Goal: Answer question/provide support: Share knowledge or assist other users

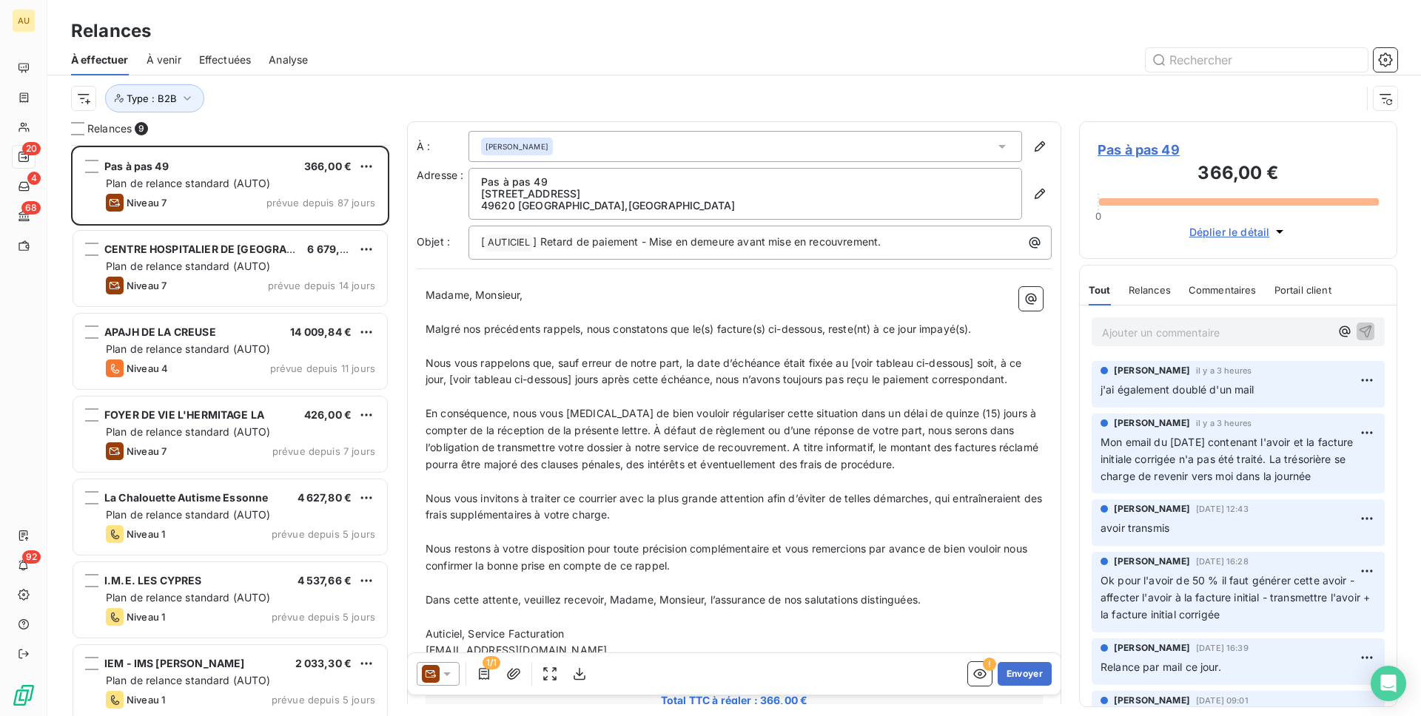
scroll to position [571, 318]
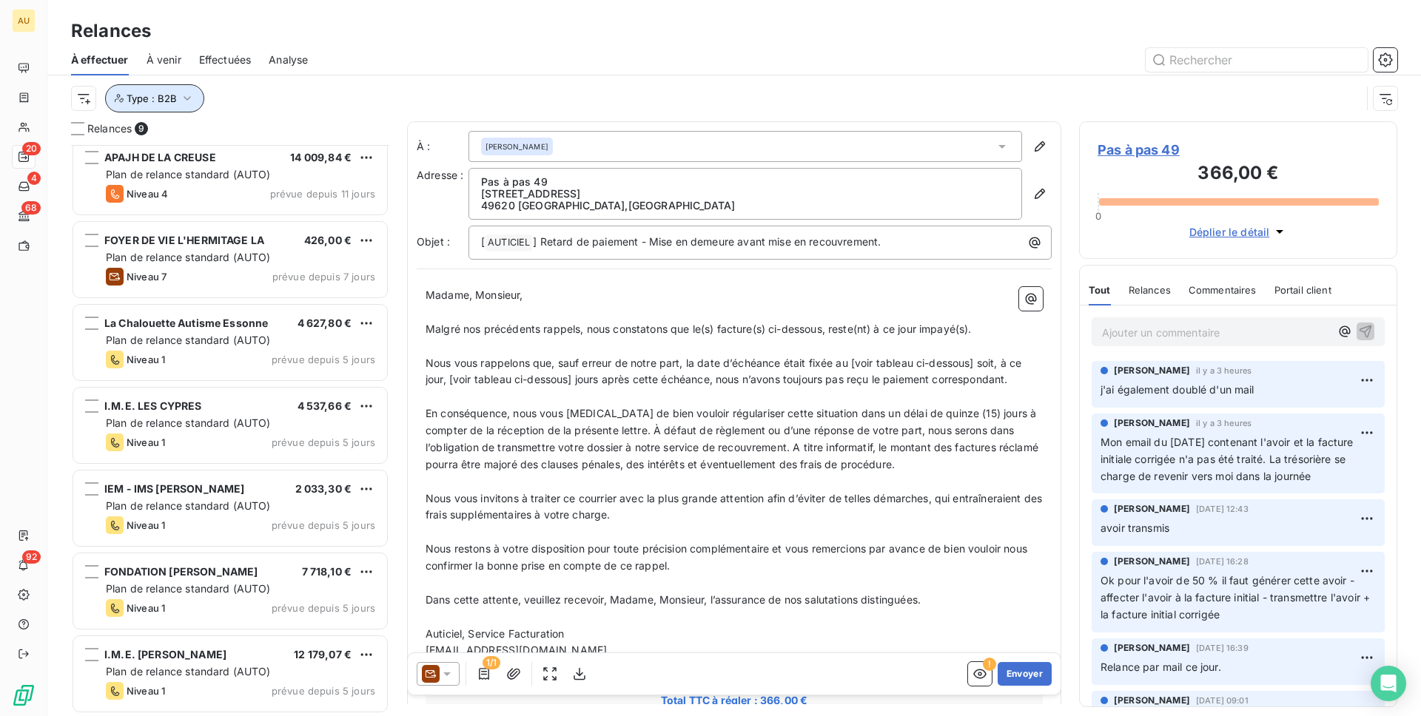
click at [188, 98] on icon "button" at bounding box center [187, 98] width 15 height 15
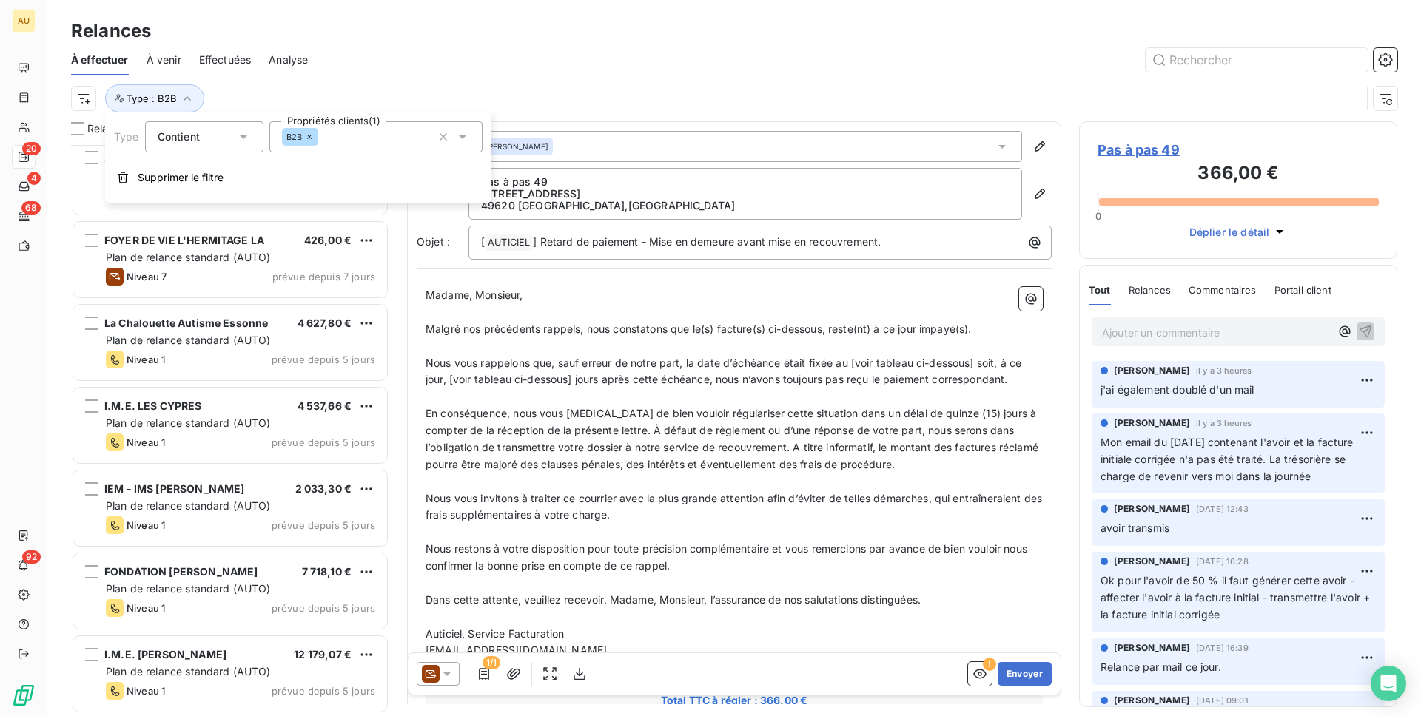
click at [309, 138] on icon at bounding box center [309, 136] width 9 height 9
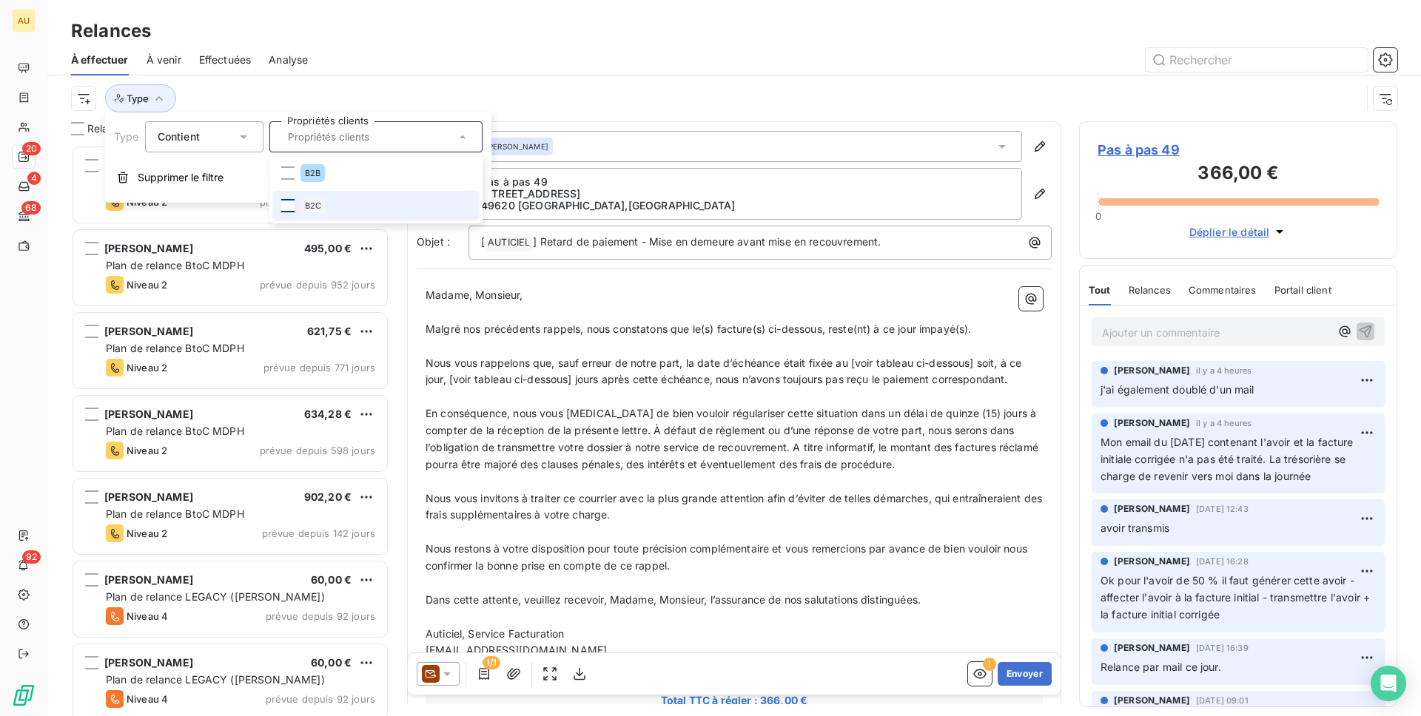
click at [285, 201] on div at bounding box center [287, 205] width 13 height 13
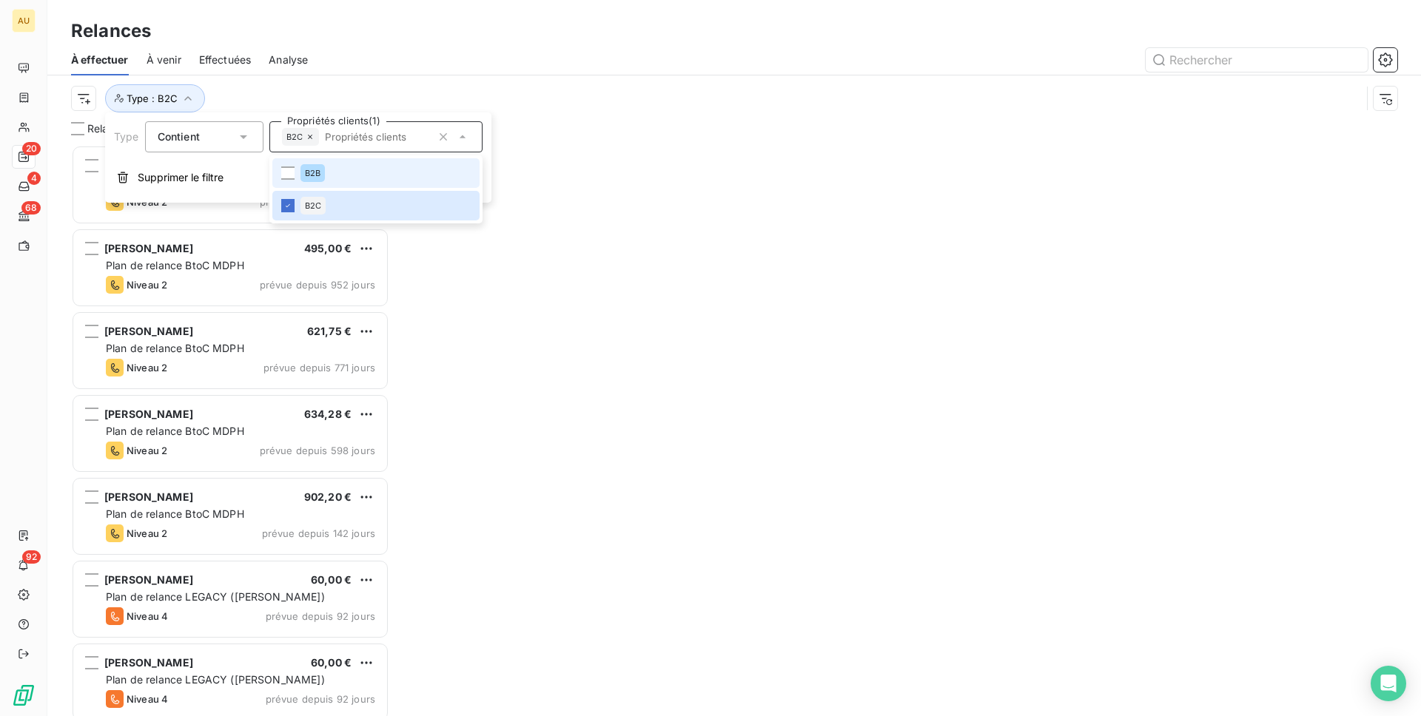
click at [441, 78] on div "Type : B2C" at bounding box center [734, 98] width 1326 height 46
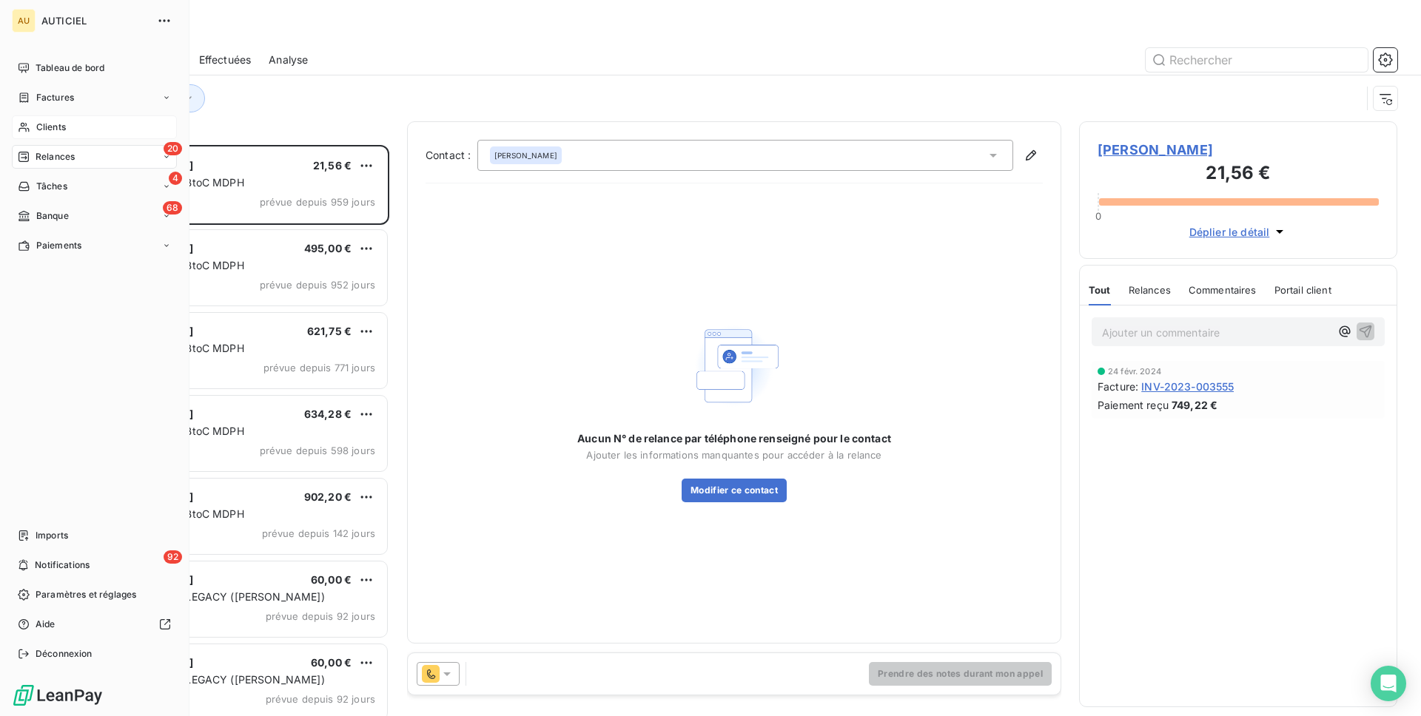
click at [51, 128] on span "Clients" at bounding box center [51, 127] width 30 height 13
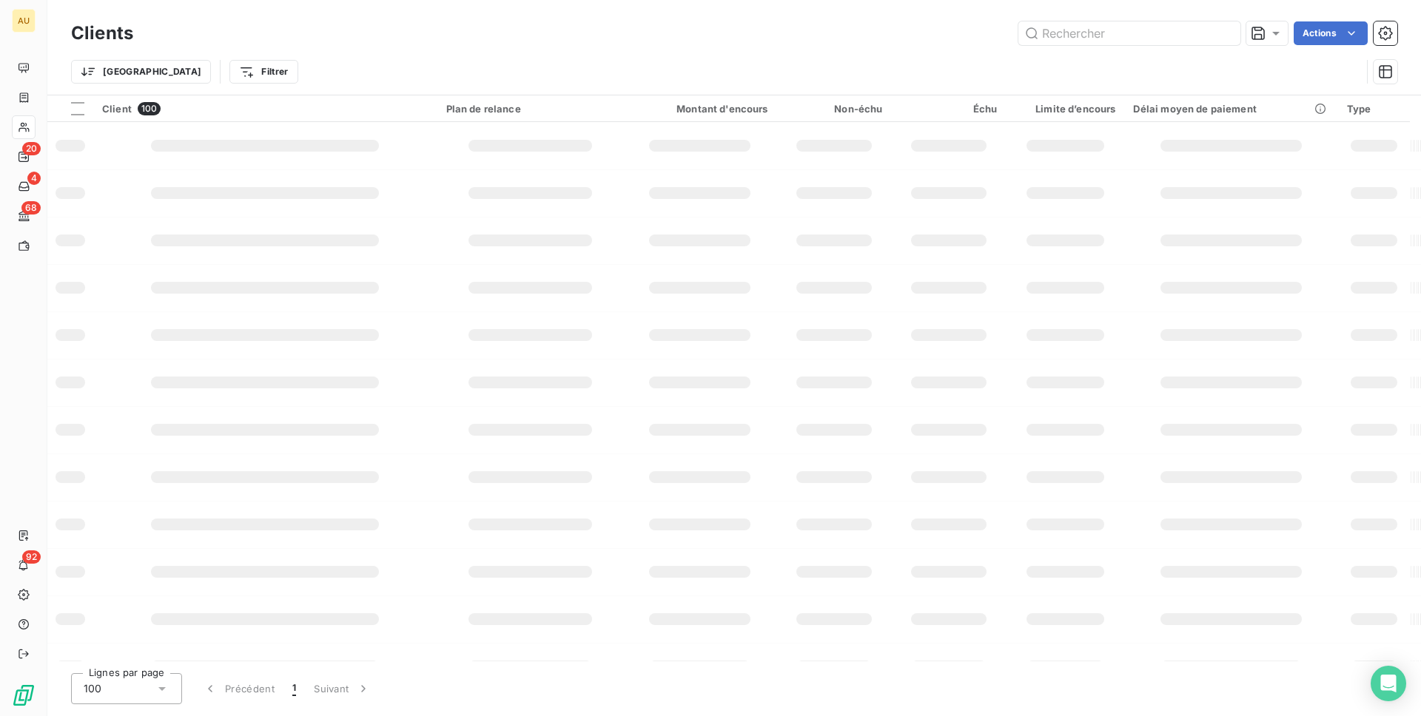
type input "b"
type input "MAARAF"
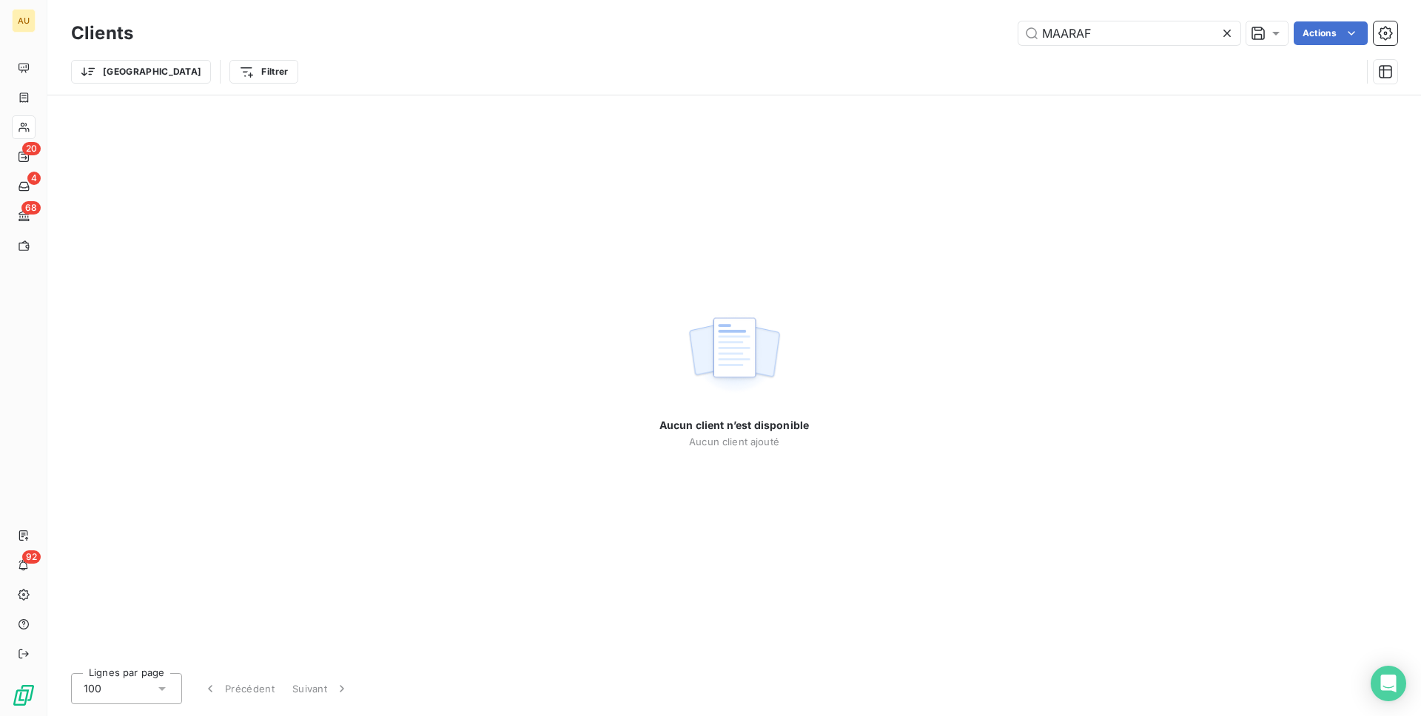
click at [1095, 20] on div "Clients MAARAF Actions" at bounding box center [734, 33] width 1326 height 31
click at [1105, 43] on input "MAARAF" at bounding box center [1129, 33] width 222 height 24
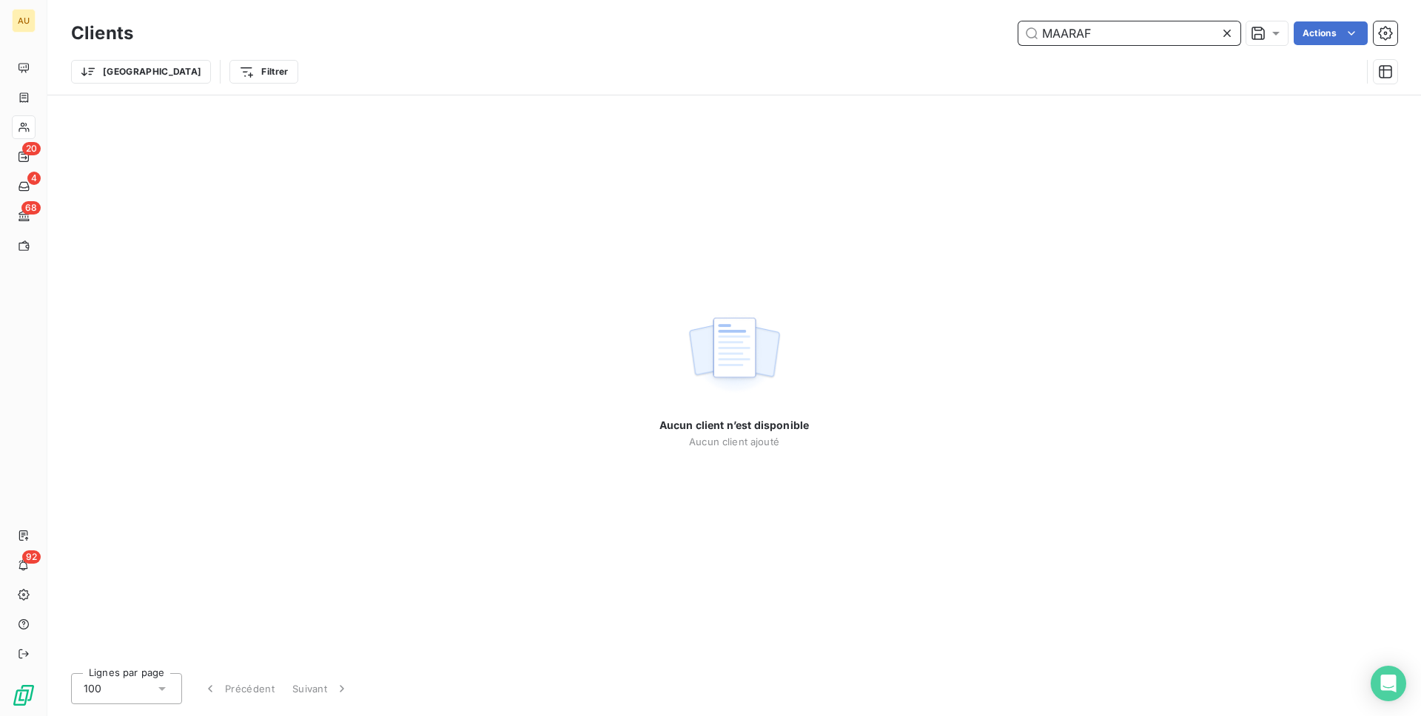
click at [1105, 43] on input "MAARAF" at bounding box center [1129, 33] width 222 height 24
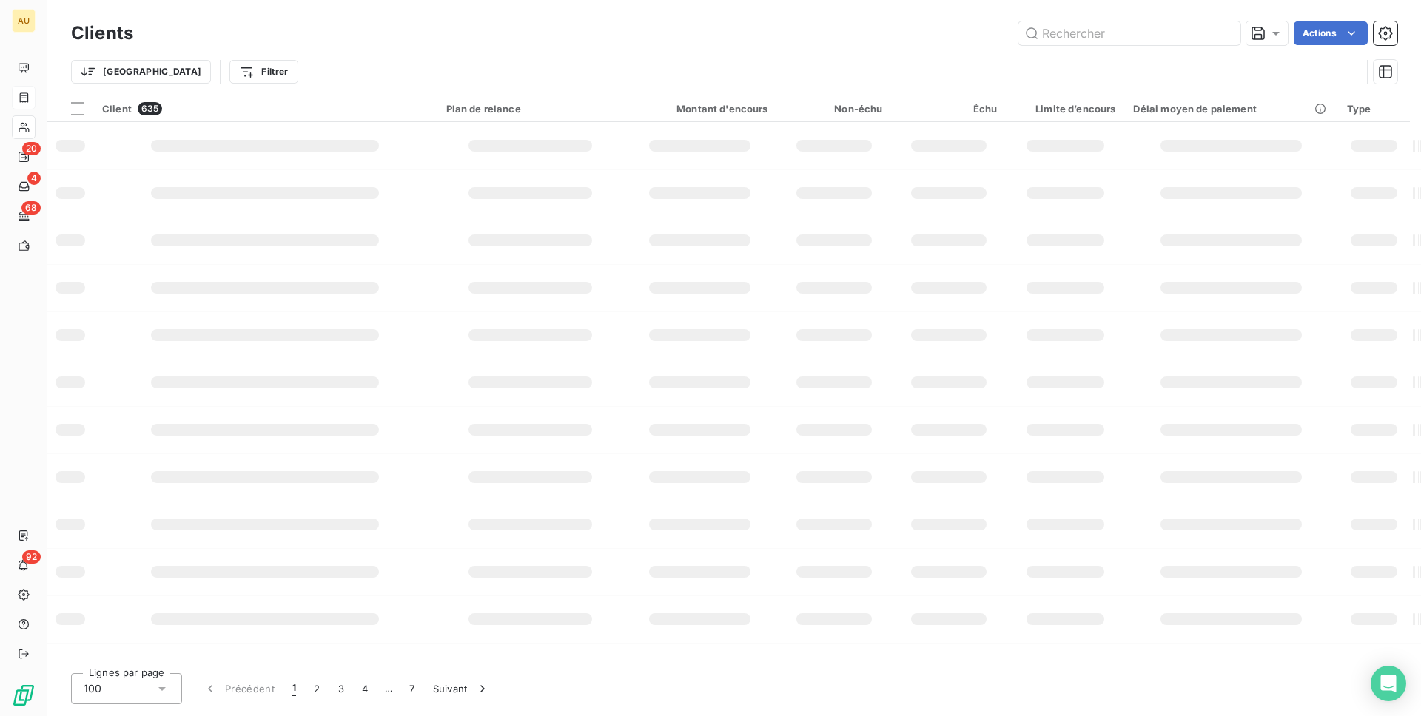
click at [28, 96] on icon at bounding box center [24, 97] width 9 height 10
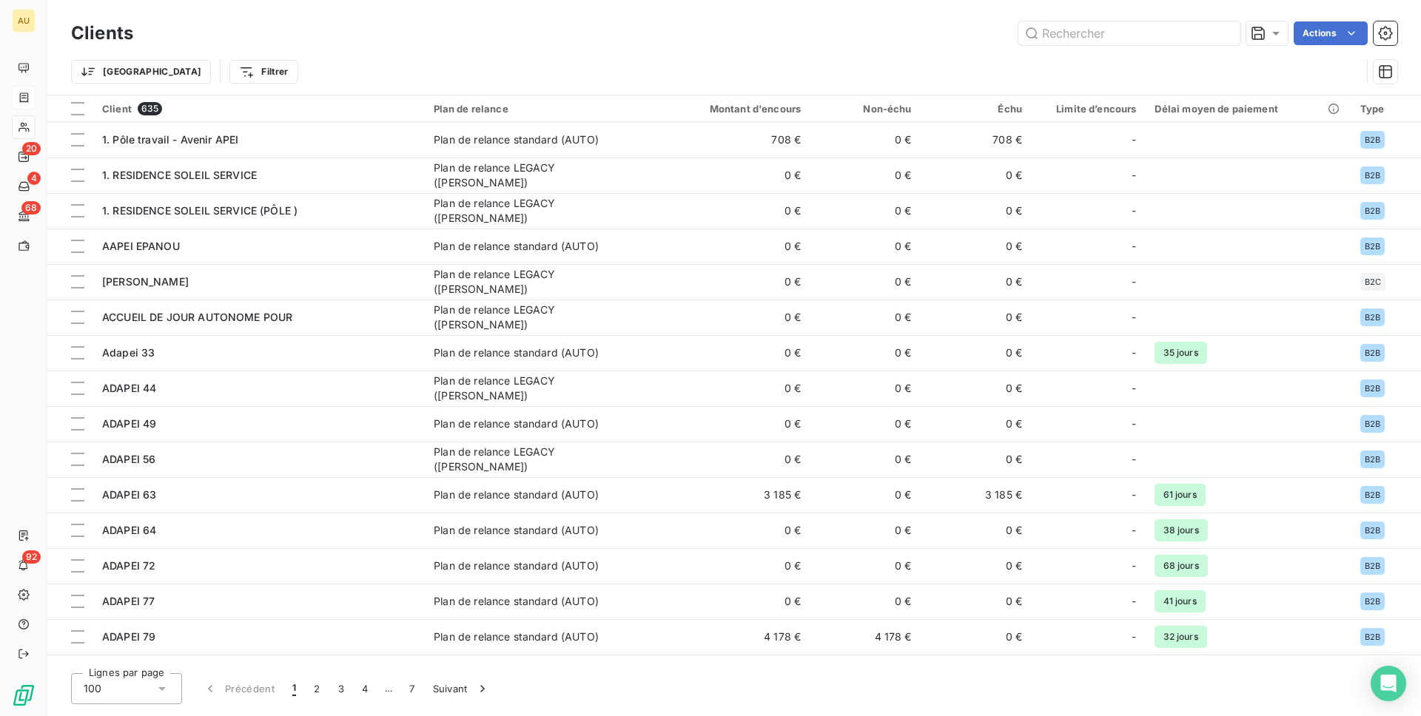
click at [18, 95] on icon at bounding box center [24, 98] width 13 height 12
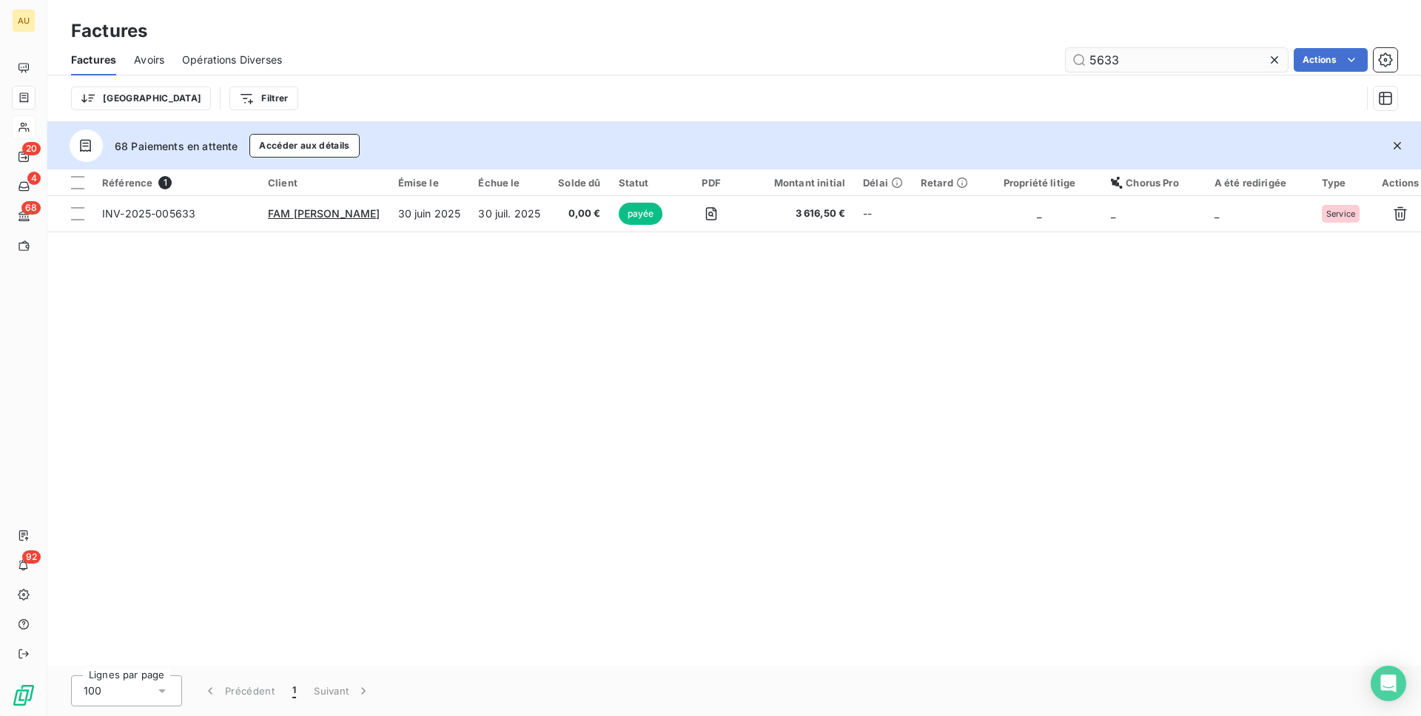
click at [1114, 60] on input "5633" at bounding box center [1177, 60] width 222 height 24
type input "004224"
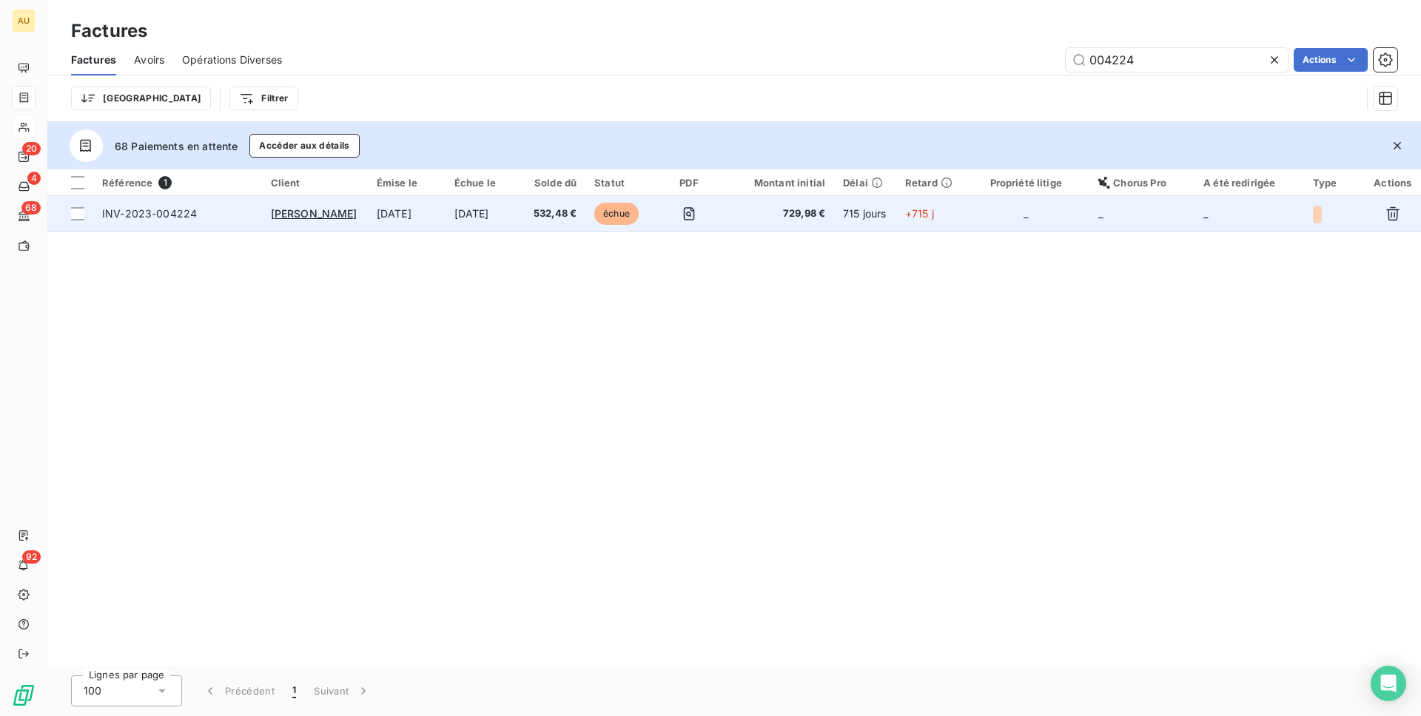
click at [234, 214] on span "INV-2023-004224" at bounding box center [177, 213] width 151 height 15
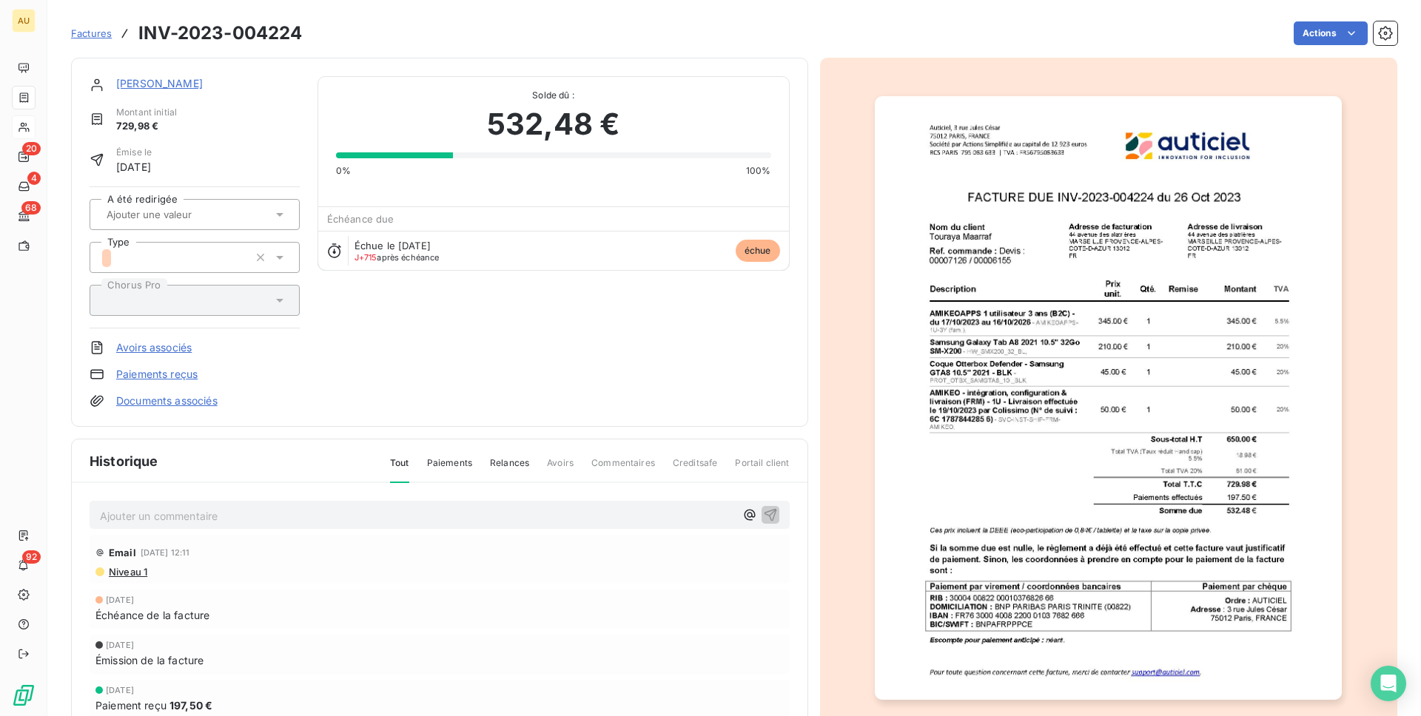
click at [128, 86] on link "[PERSON_NAME]" at bounding box center [159, 83] width 87 height 13
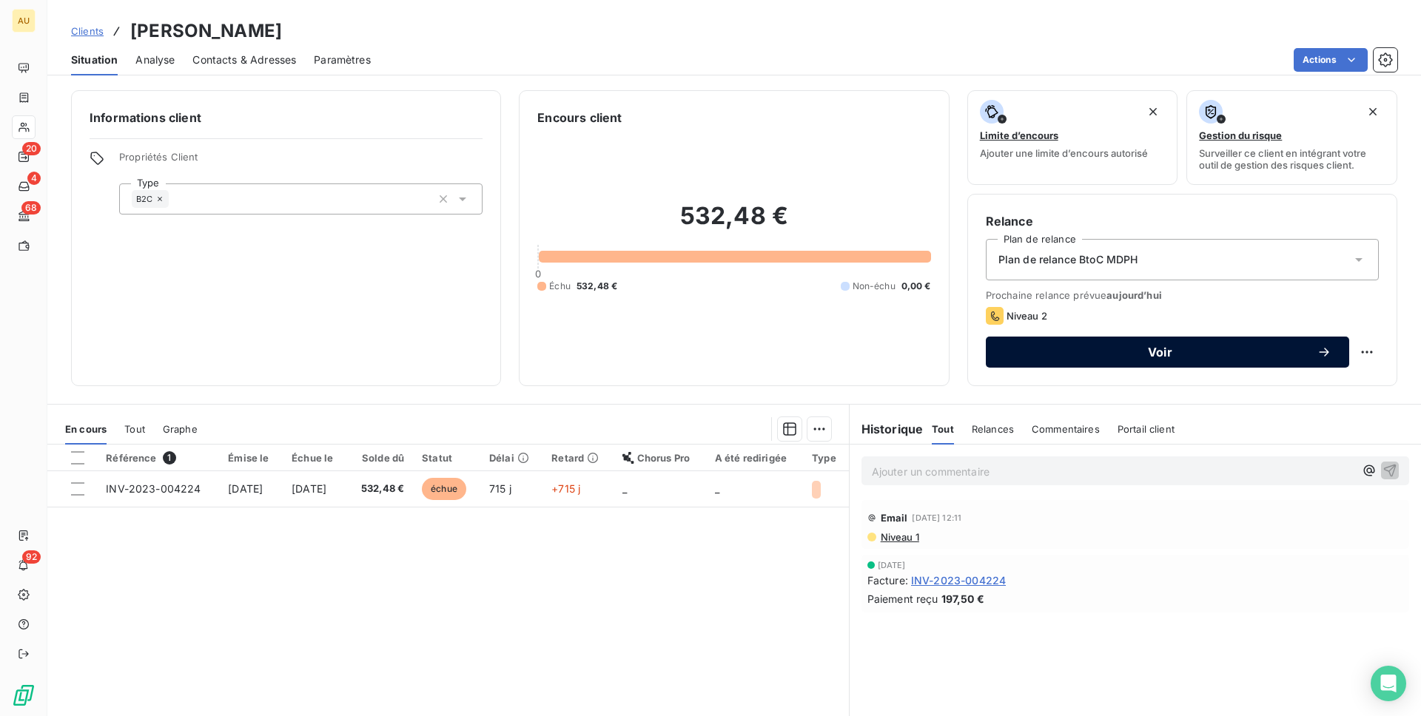
click at [1206, 359] on div "Voir" at bounding box center [1167, 352] width 328 height 15
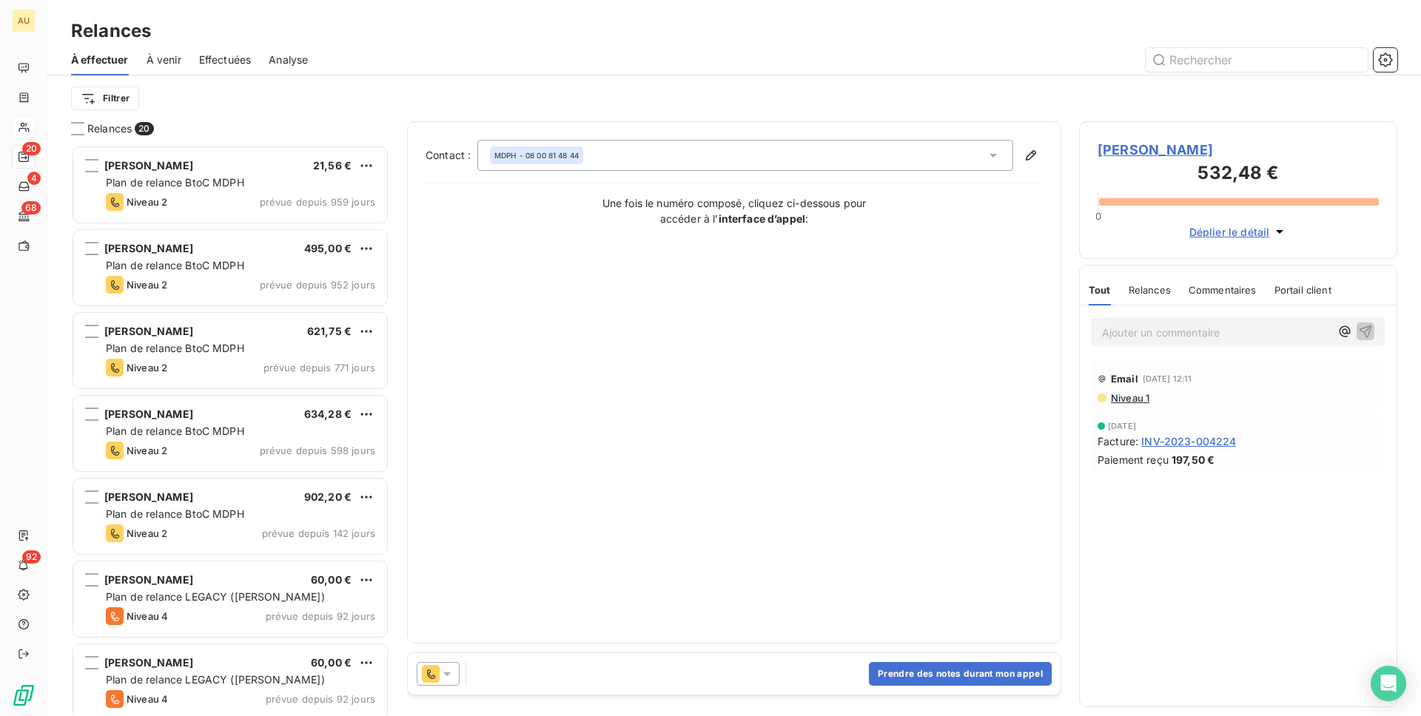
scroll to position [571, 318]
click at [443, 673] on icon at bounding box center [447, 674] width 15 height 15
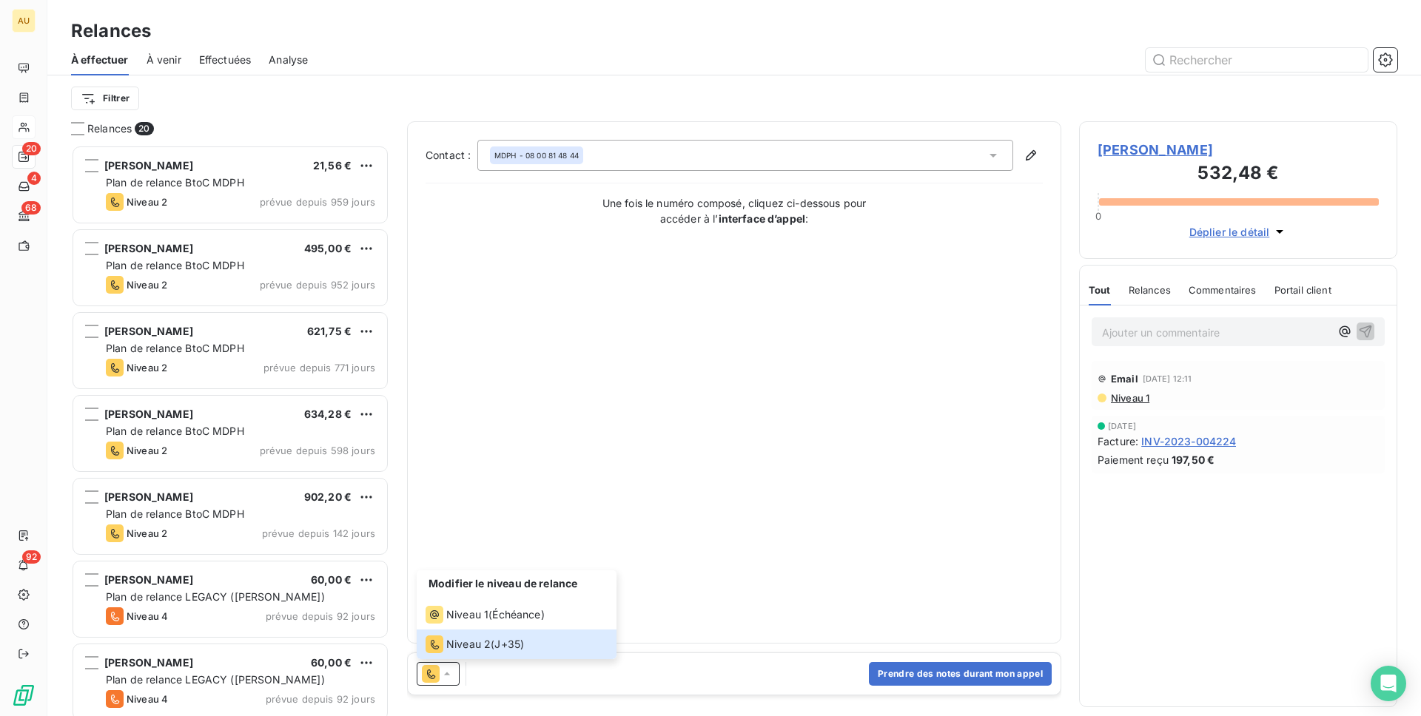
click at [744, 569] on div "Contact : MDPH - [PHONE_NUMBER] Une fois le numéro composé, cliquez ci-dessous …" at bounding box center [733, 382] width 617 height 485
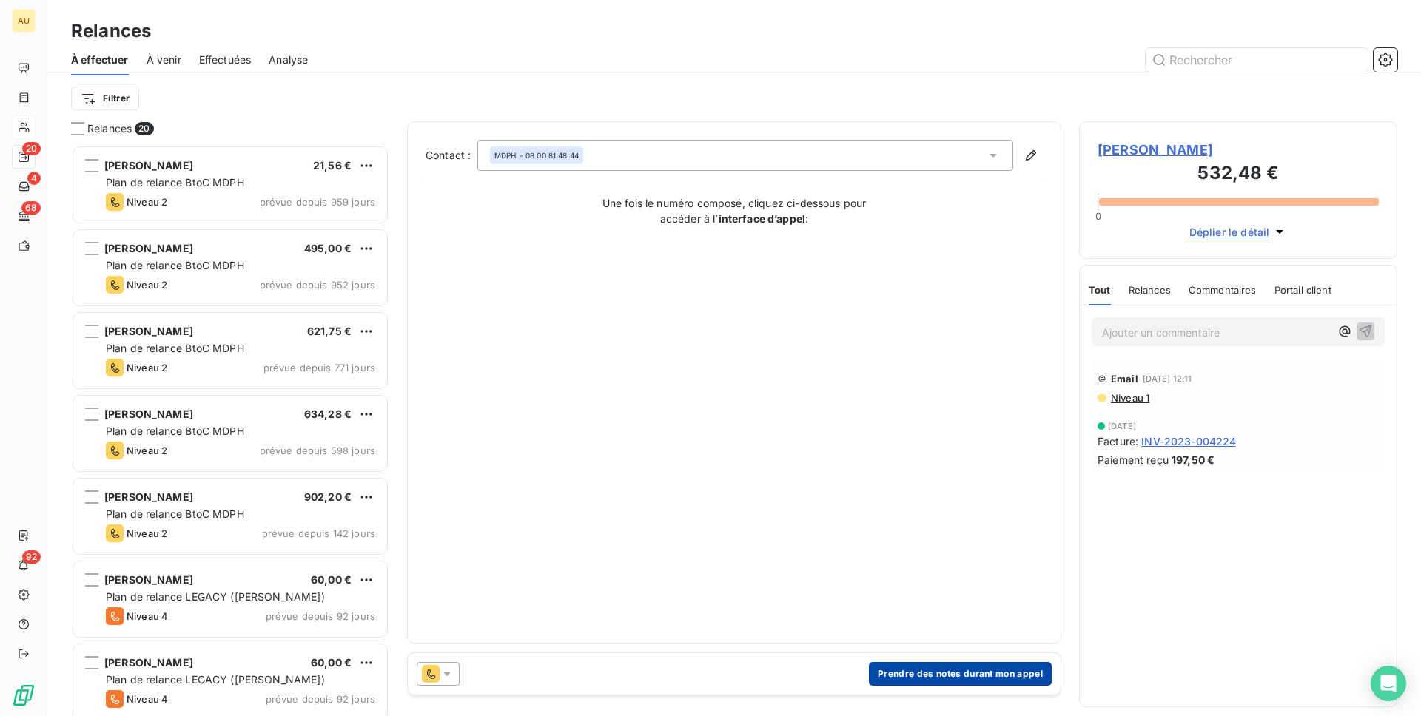
click at [904, 675] on button "Prendre des notes durant mon appel" at bounding box center [960, 674] width 183 height 24
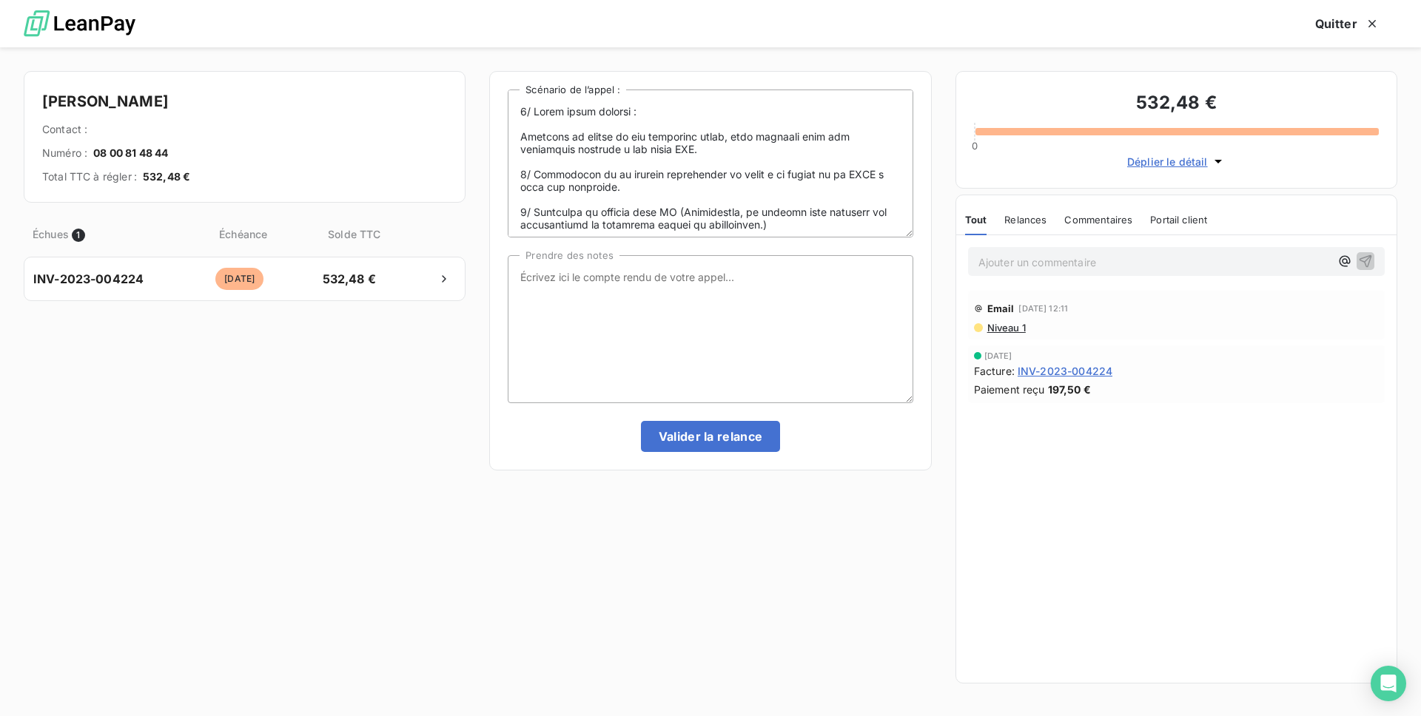
scroll to position [1, 0]
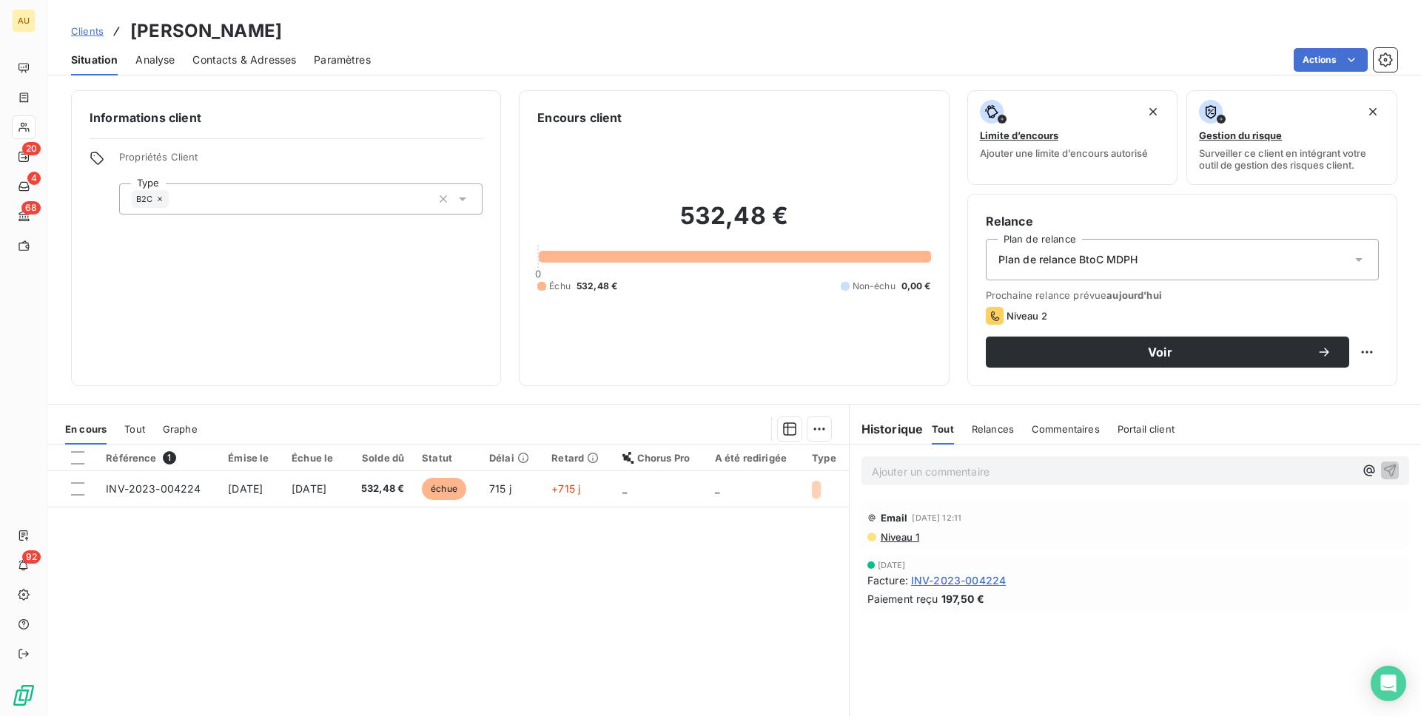
click at [174, 33] on h3 "[PERSON_NAME]" at bounding box center [206, 31] width 152 height 27
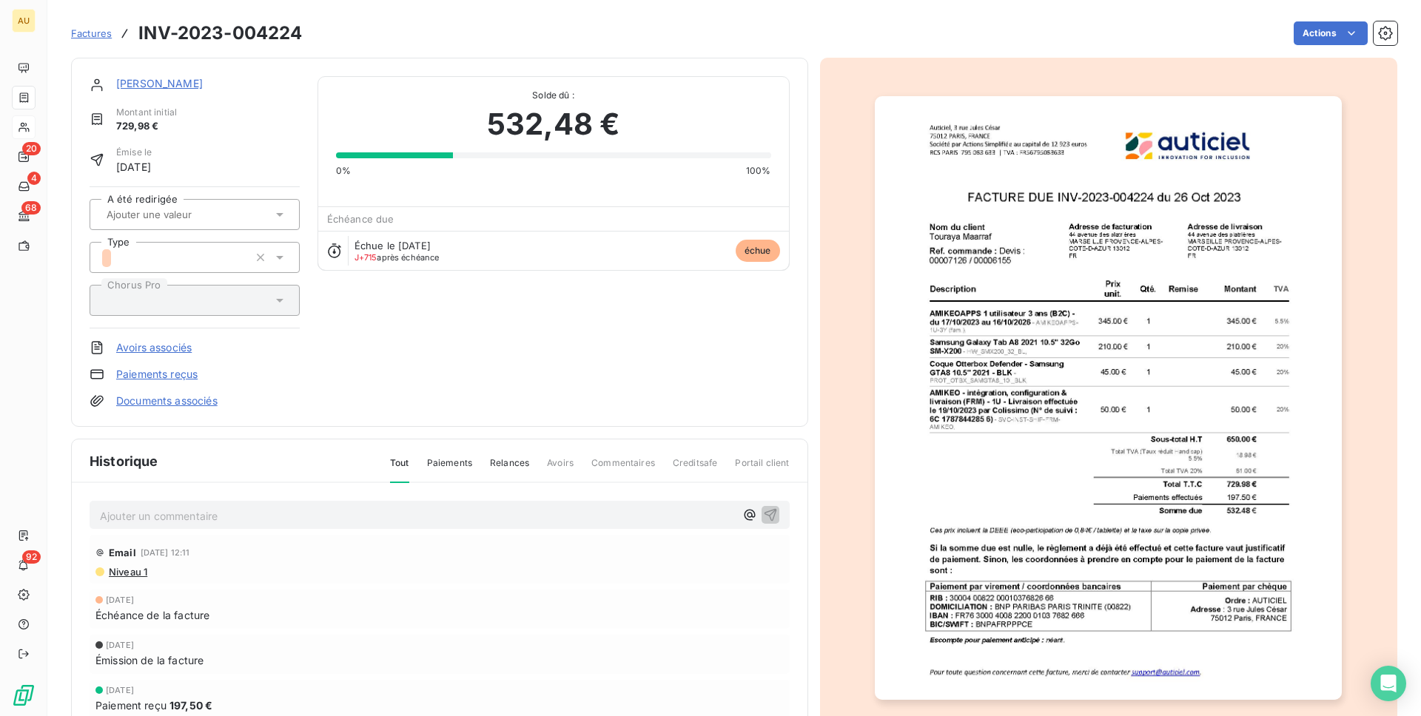
click at [158, 78] on link "[PERSON_NAME]" at bounding box center [159, 83] width 87 height 13
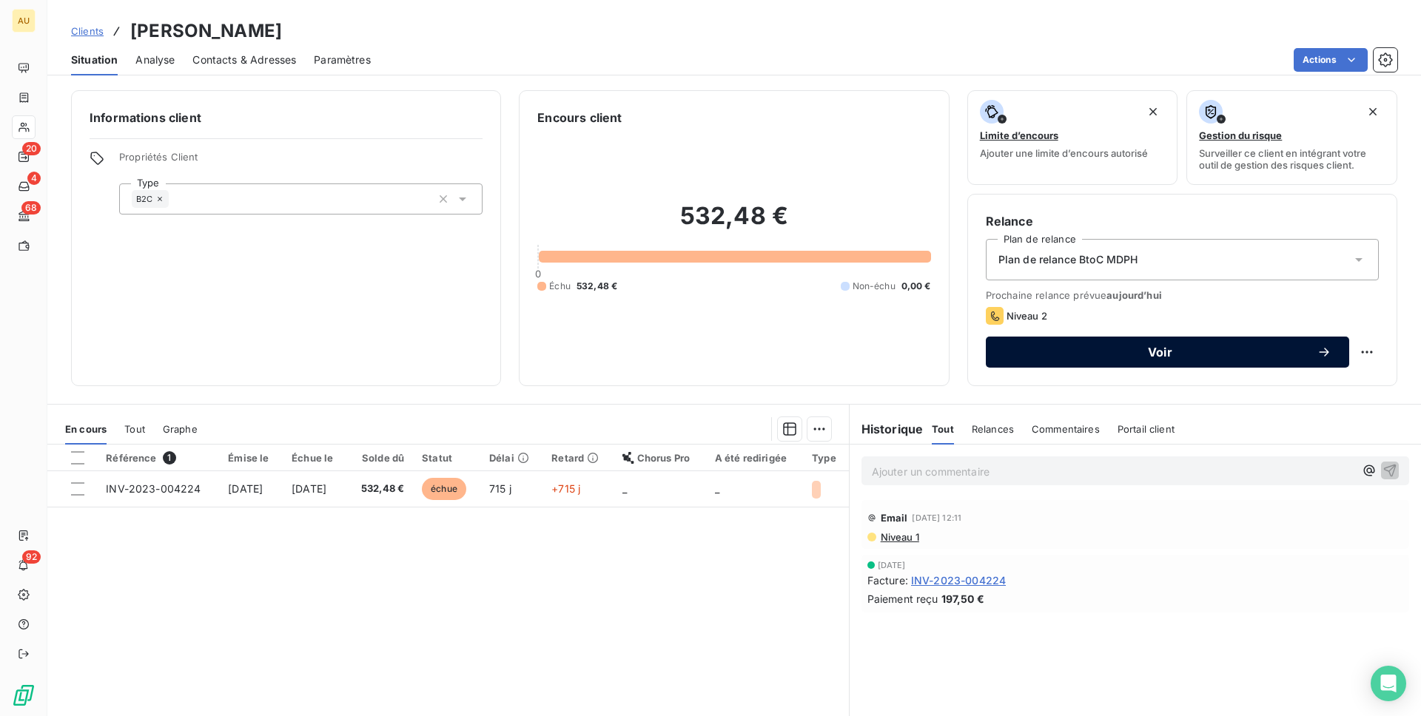
click at [1146, 351] on span "Voir" at bounding box center [1159, 352] width 313 height 12
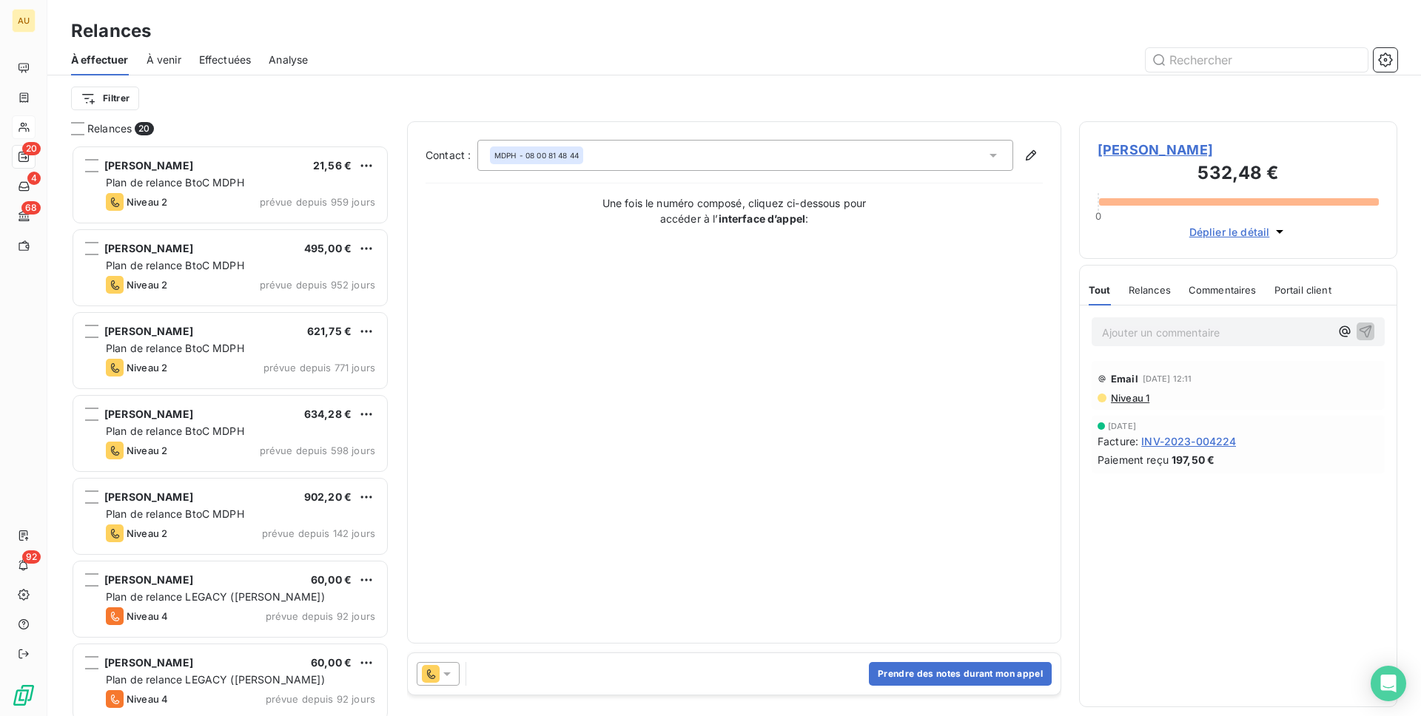
scroll to position [571, 318]
click at [896, 663] on button "Prendre des notes durant mon appel" at bounding box center [960, 674] width 183 height 24
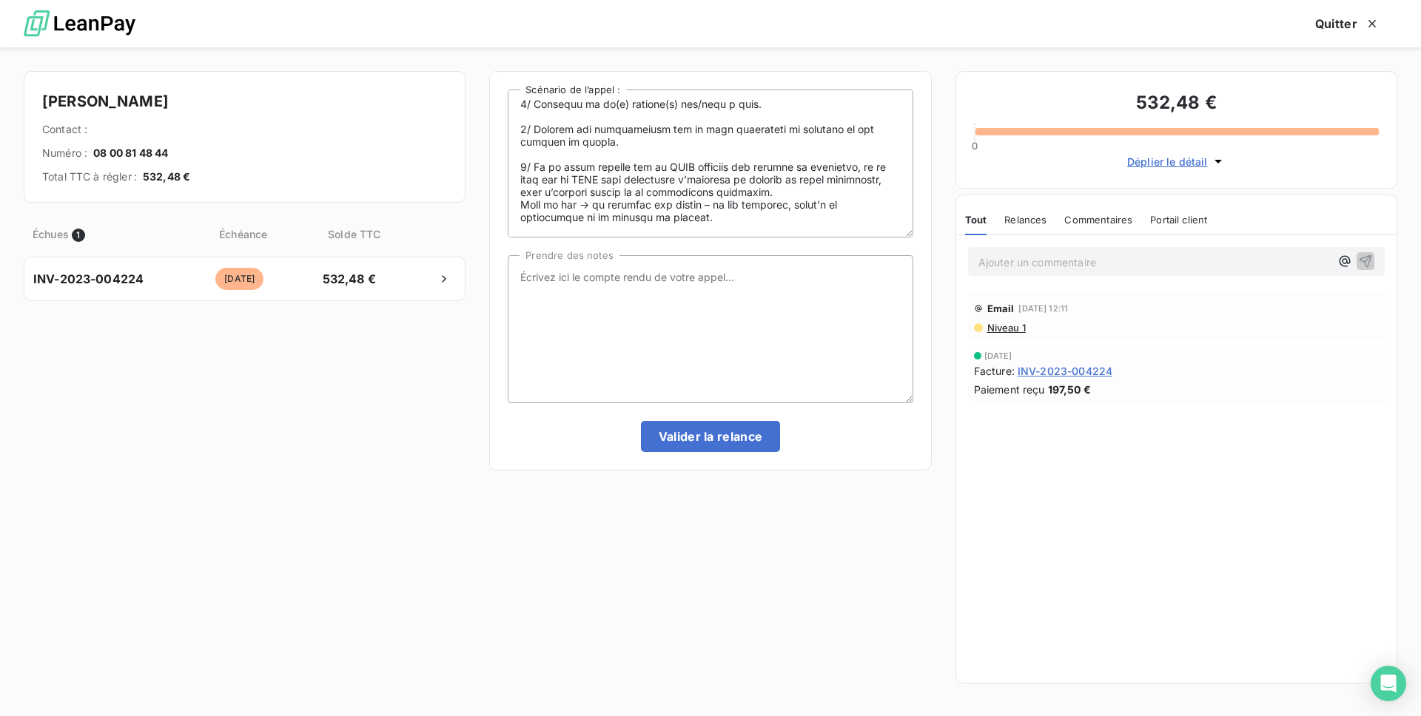
scroll to position [172, 0]
click at [557, 138] on textarea "Scénario de l’appel :" at bounding box center [710, 164] width 405 height 148
drag, startPoint x: 571, startPoint y: 143, endPoint x: 519, endPoint y: 130, distance: 52.6
click at [519, 130] on textarea "Scénario de l’appel :" at bounding box center [710, 164] width 405 height 148
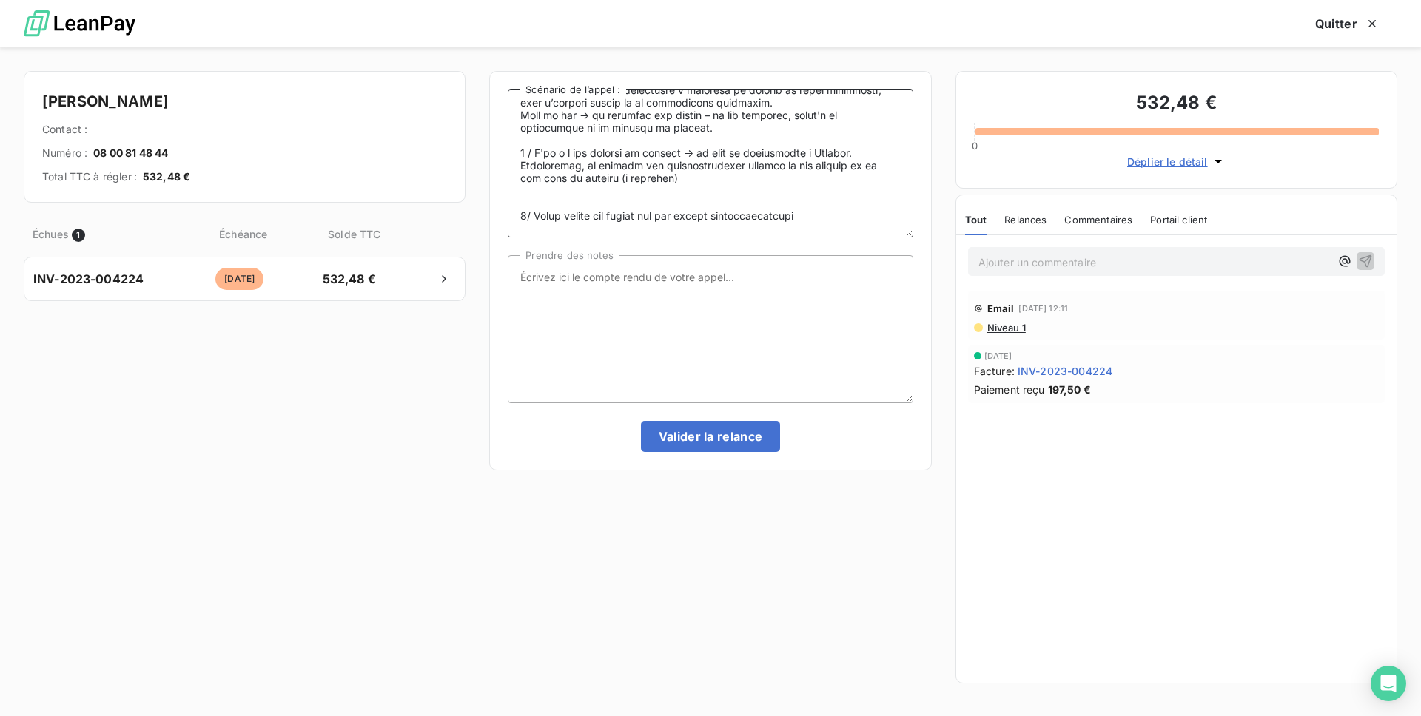
scroll to position [0, 0]
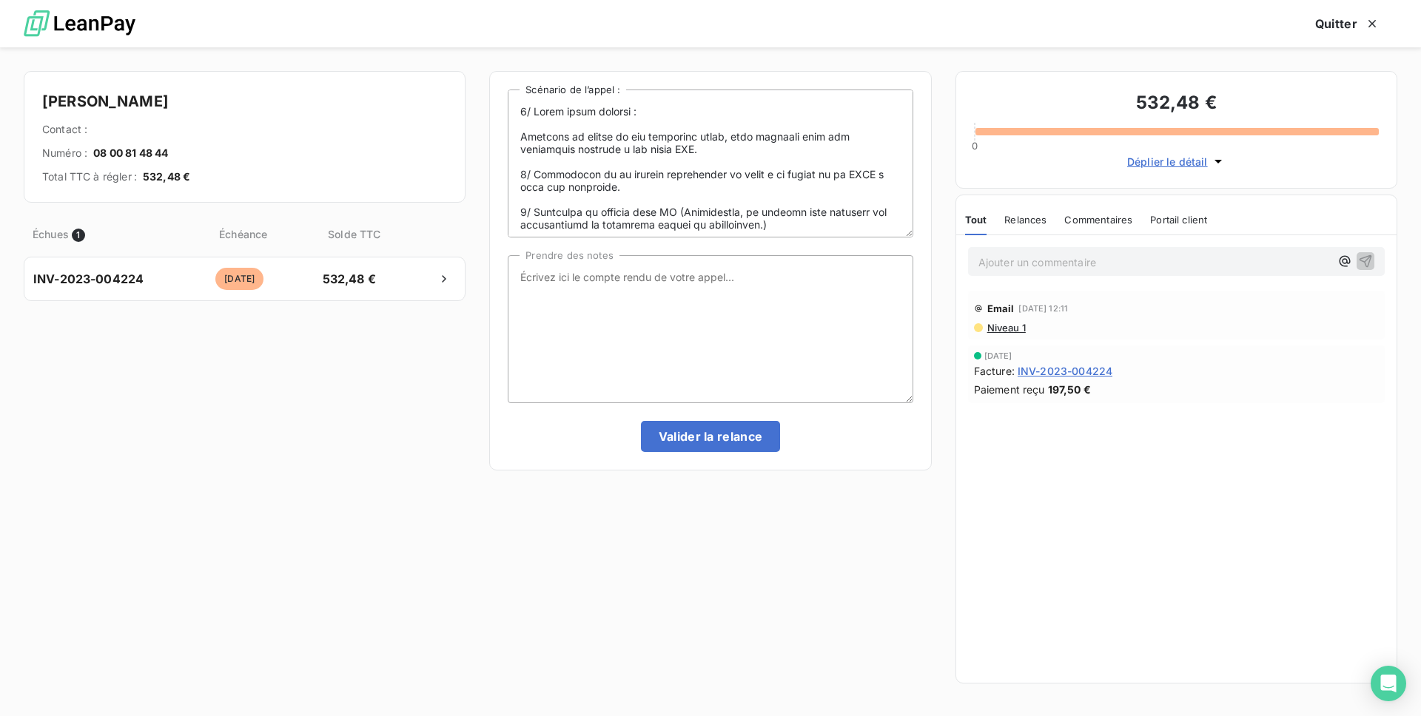
click at [81, 111] on h4 "[PERSON_NAME]" at bounding box center [244, 102] width 405 height 24
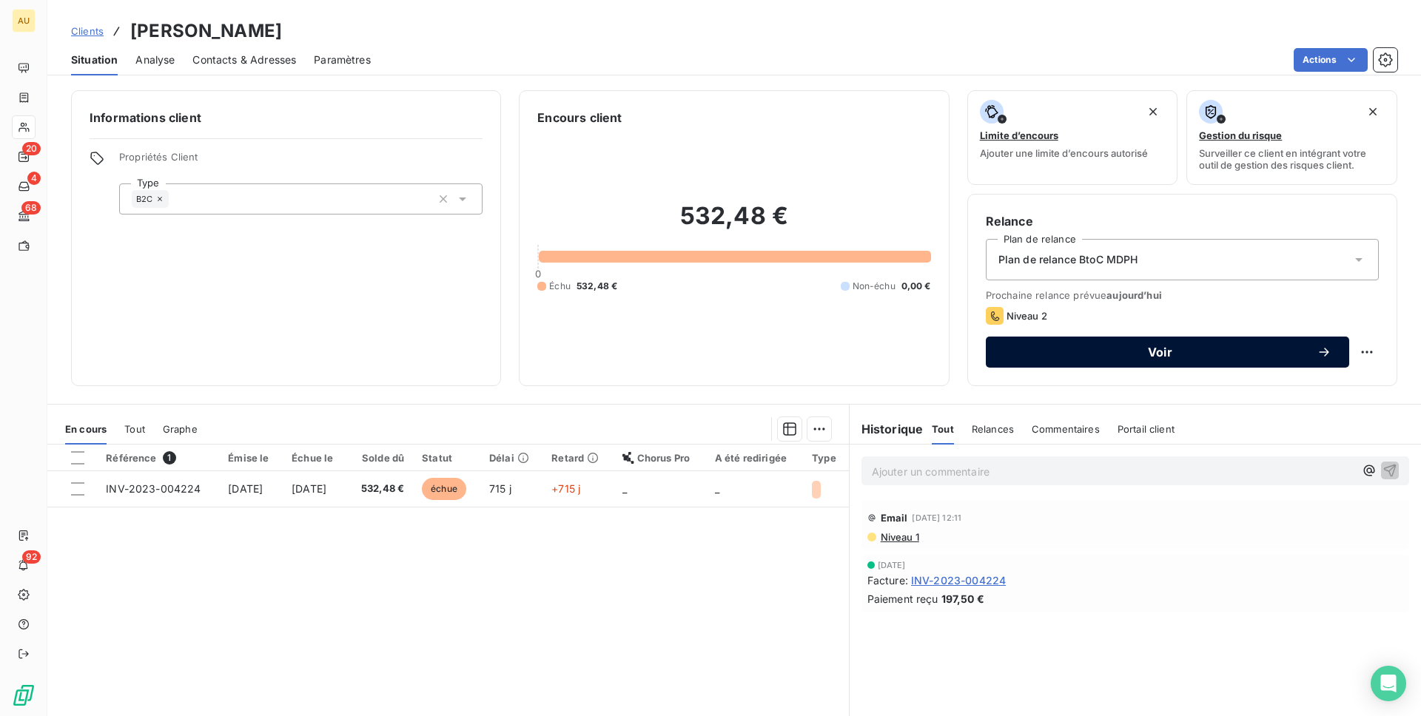
click at [1023, 348] on span "Voir" at bounding box center [1159, 352] width 313 height 12
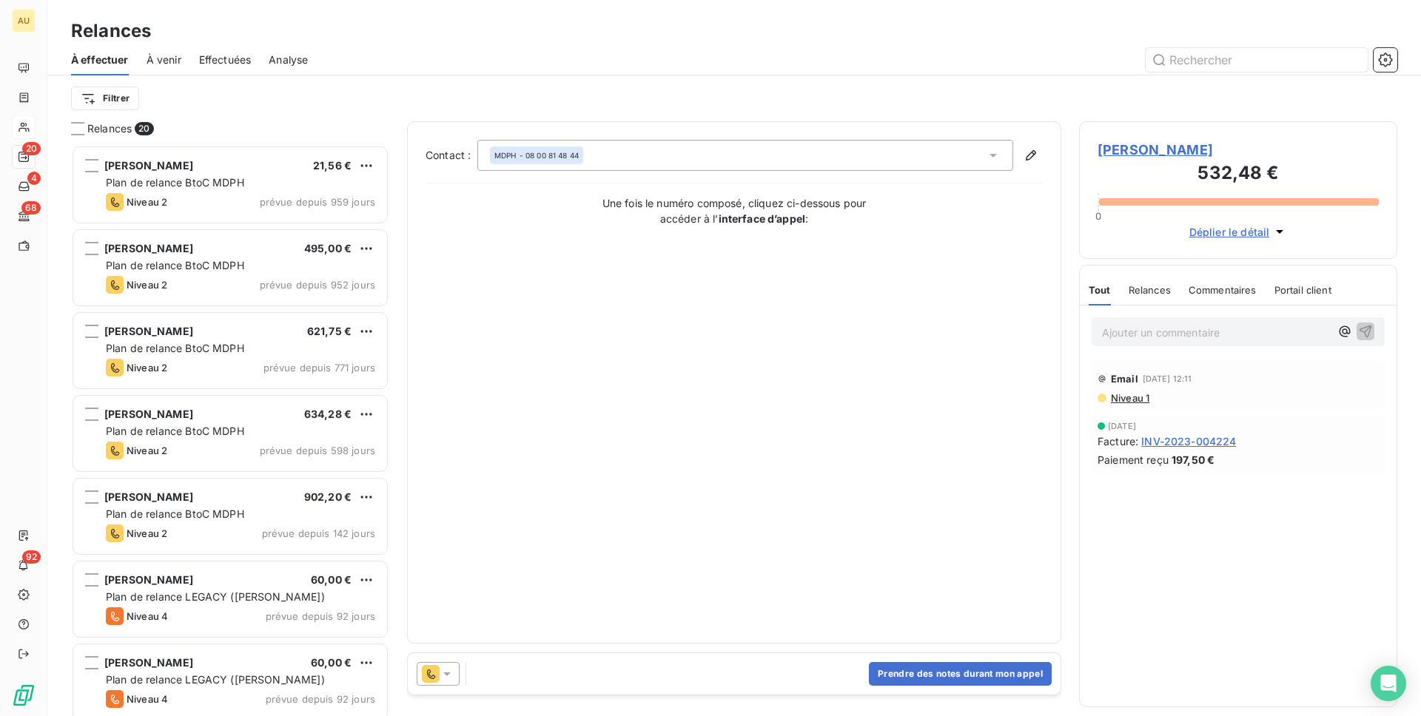
scroll to position [571, 318]
click at [444, 676] on icon at bounding box center [447, 674] width 15 height 15
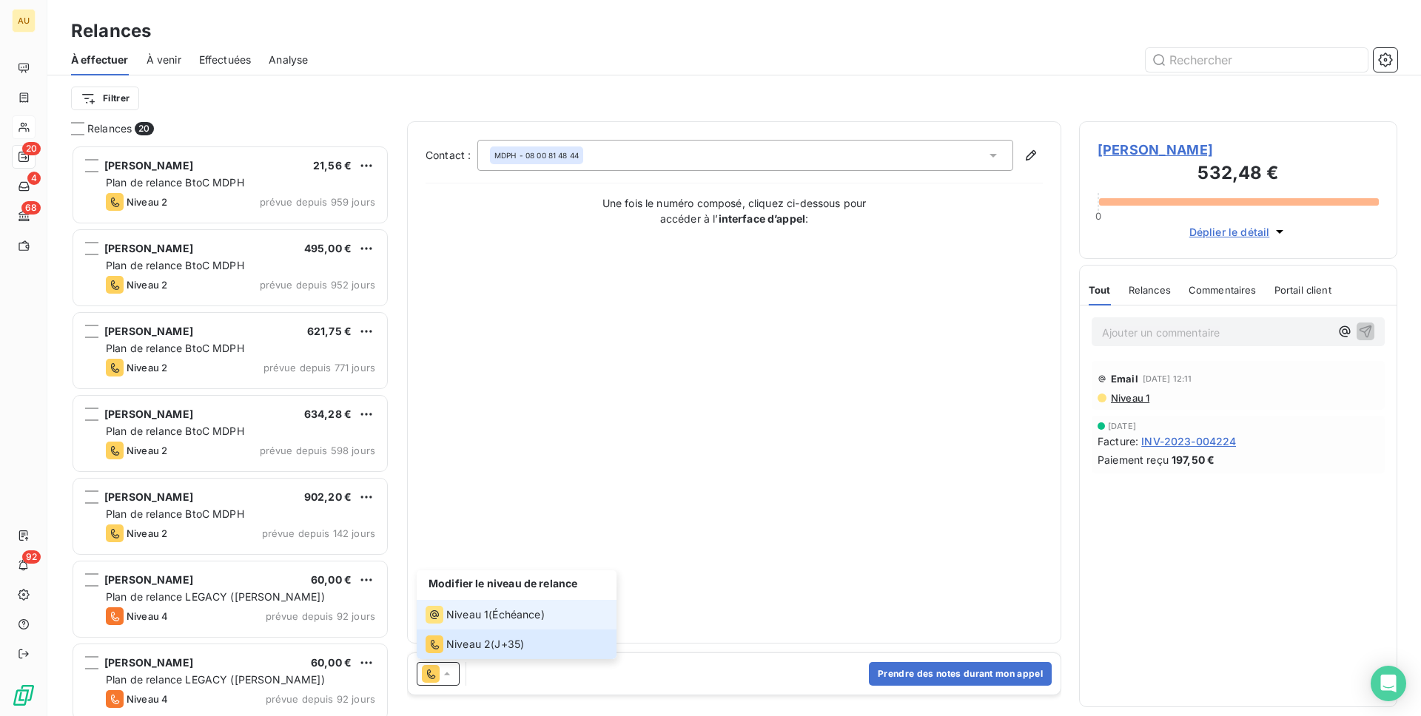
click at [488, 607] on div "Niveau 1 ( Échéance )" at bounding box center [484, 615] width 119 height 18
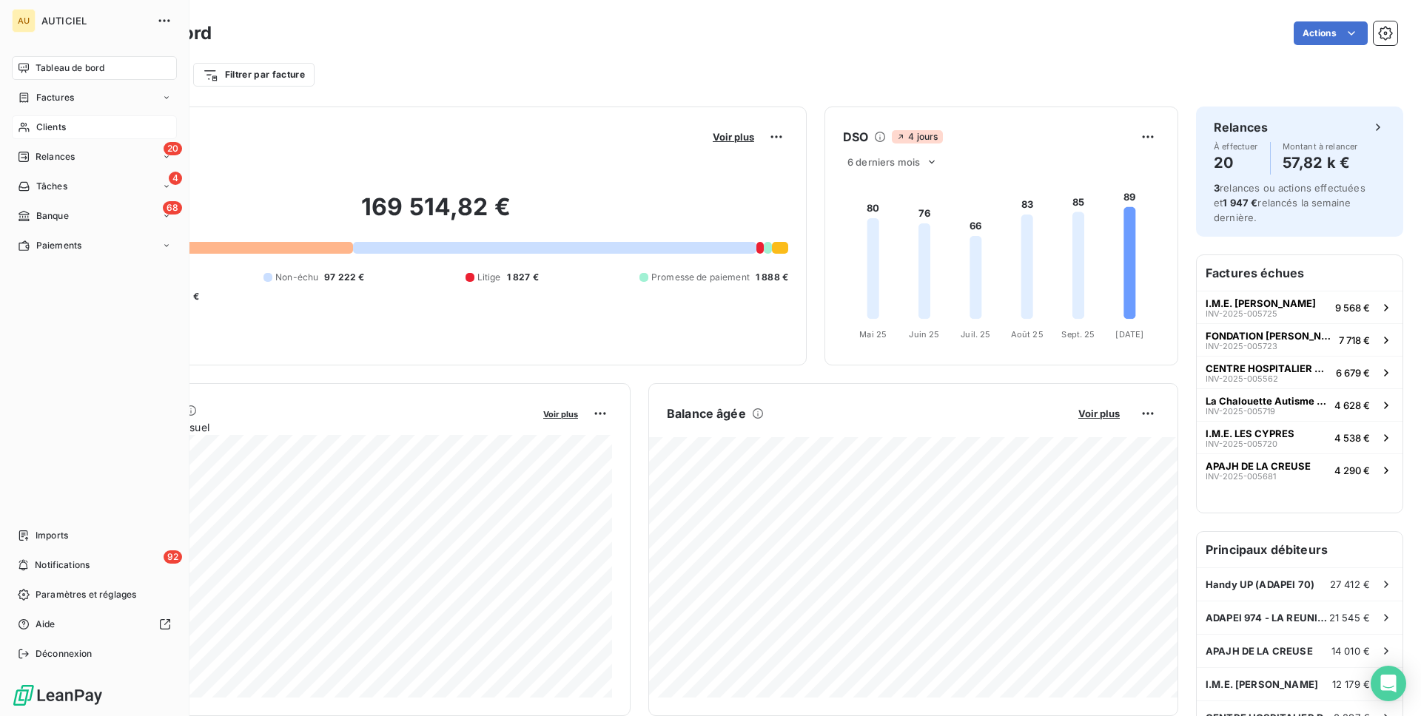
click at [52, 122] on span "Clients" at bounding box center [51, 127] width 30 height 13
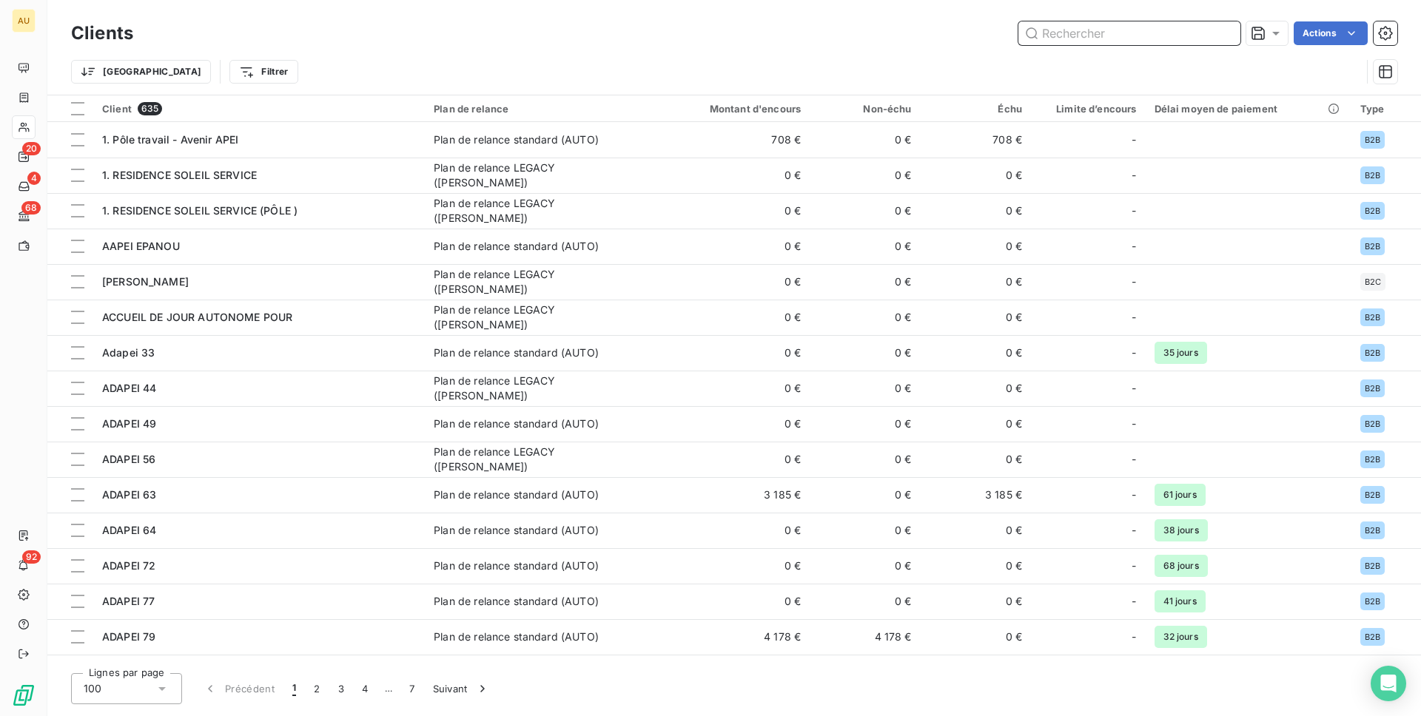
paste input "[PERSON_NAME]"
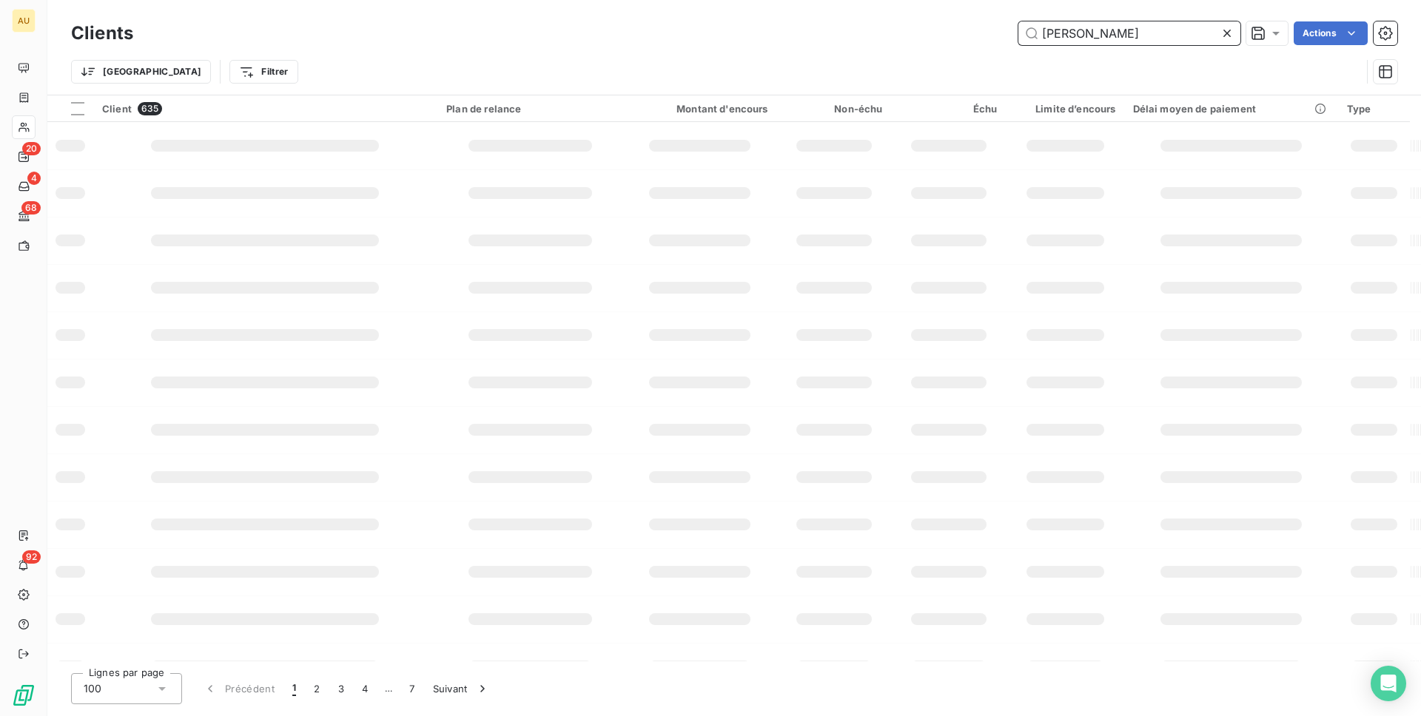
type input "[PERSON_NAME]"
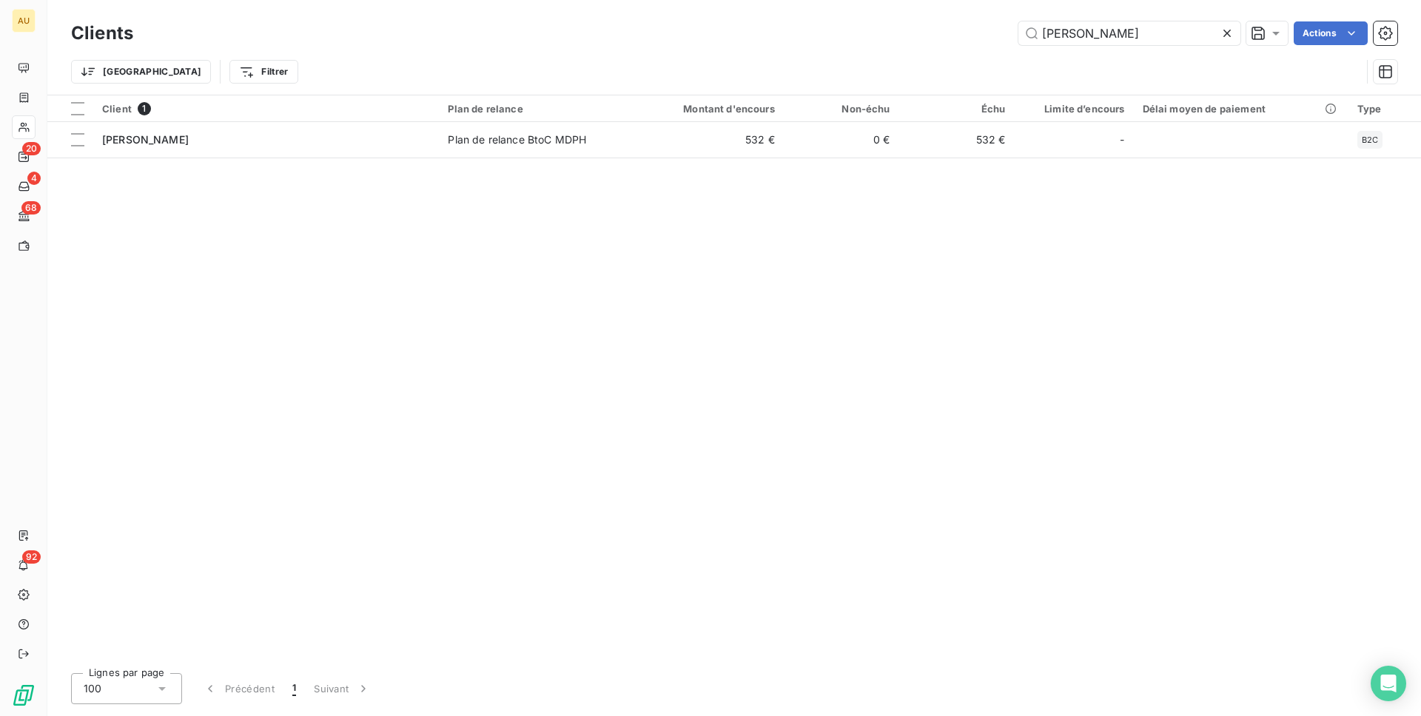
click at [417, 158] on div "Client 1 Plan de relance Montant d'encours Non-échu Échu Limite d’encours Délai…" at bounding box center [733, 378] width 1373 height 566
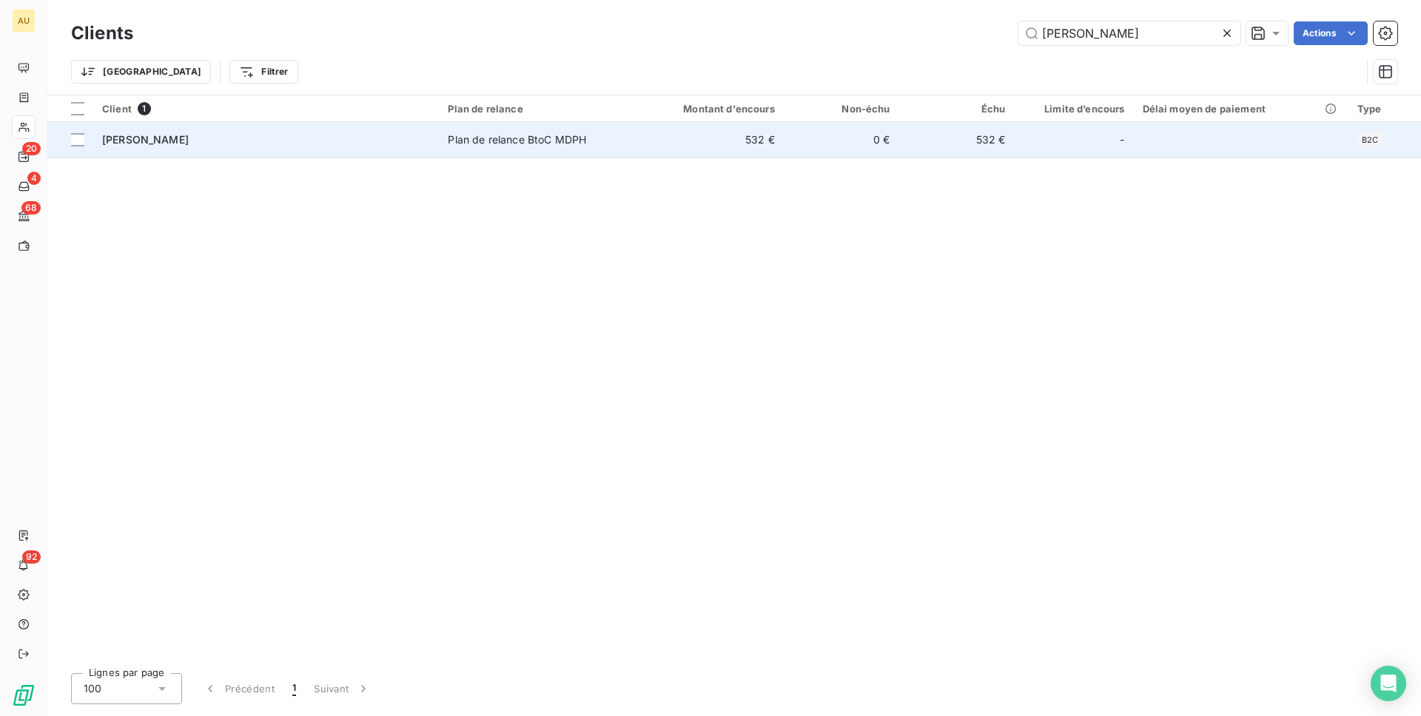
click at [412, 149] on td "[PERSON_NAME]" at bounding box center [266, 140] width 346 height 36
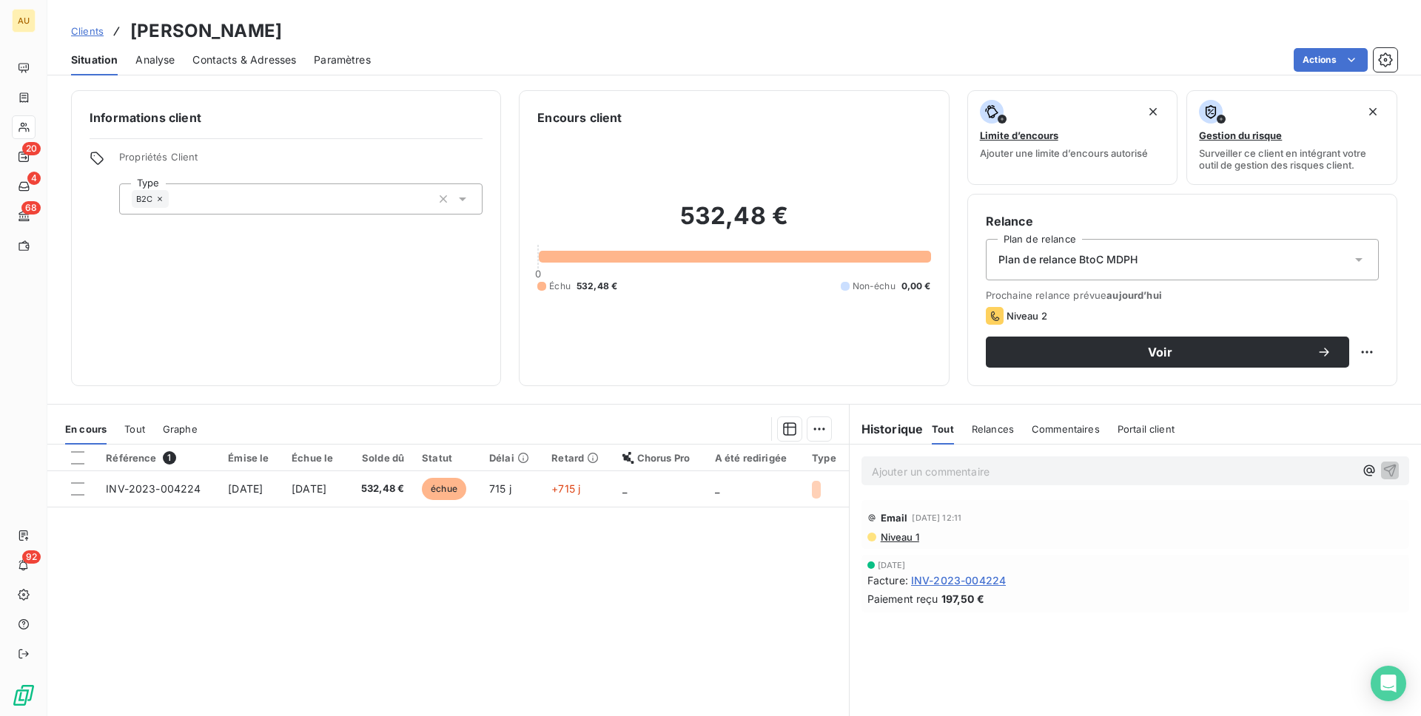
click at [221, 58] on span "Contacts & Adresses" at bounding box center [244, 60] width 104 height 15
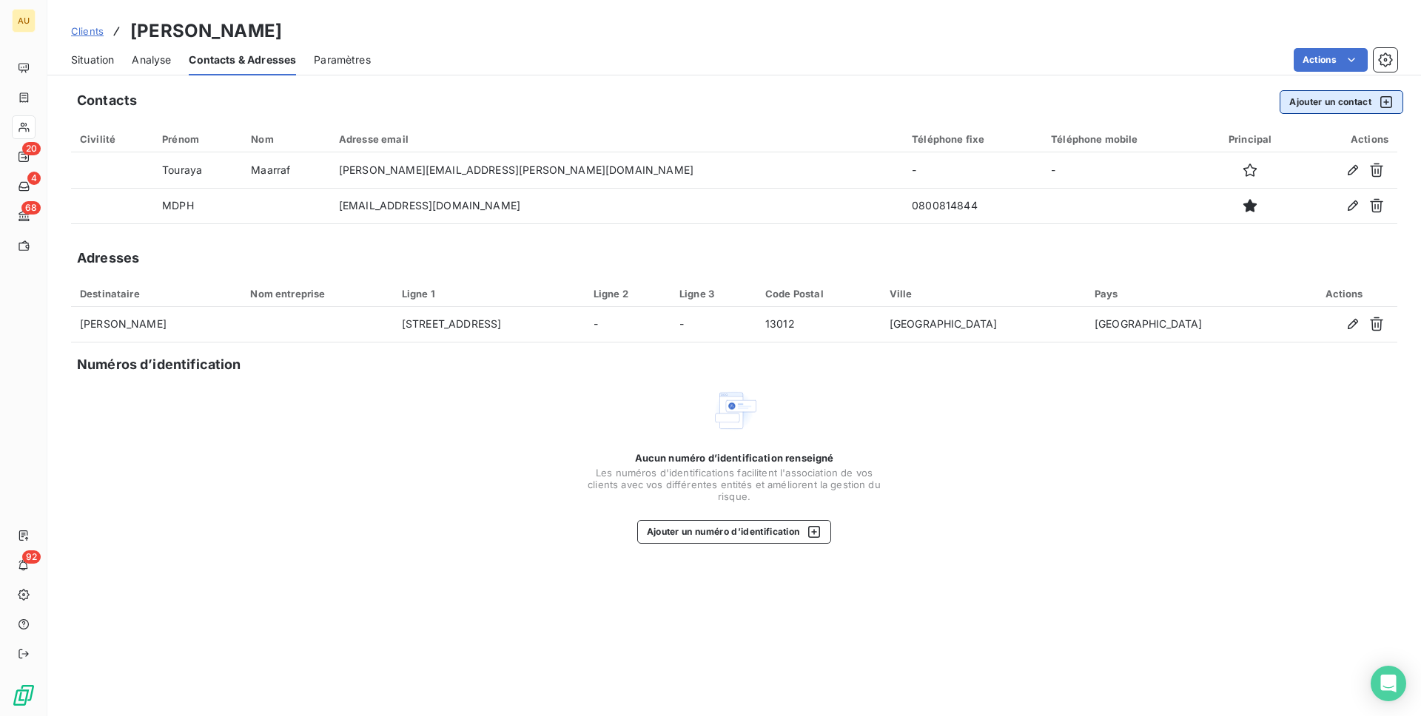
click at [1329, 103] on button "Ajouter un contact" at bounding box center [1341, 102] width 124 height 24
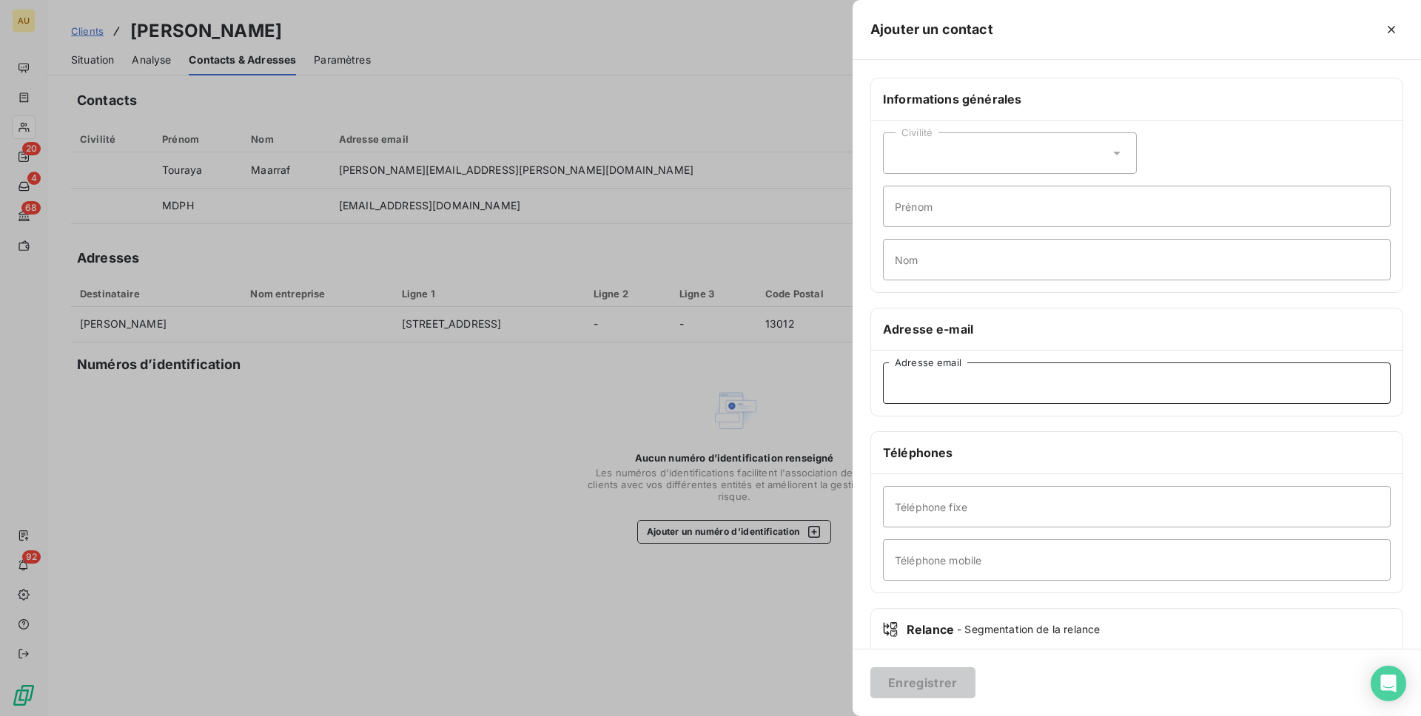
click at [941, 391] on input "Adresse email" at bounding box center [1137, 383] width 508 height 41
paste input "pj.pch13@departement13.fr"
type input "pj.pch13@departement13.fr"
click at [943, 687] on button "Enregistrer" at bounding box center [922, 682] width 105 height 31
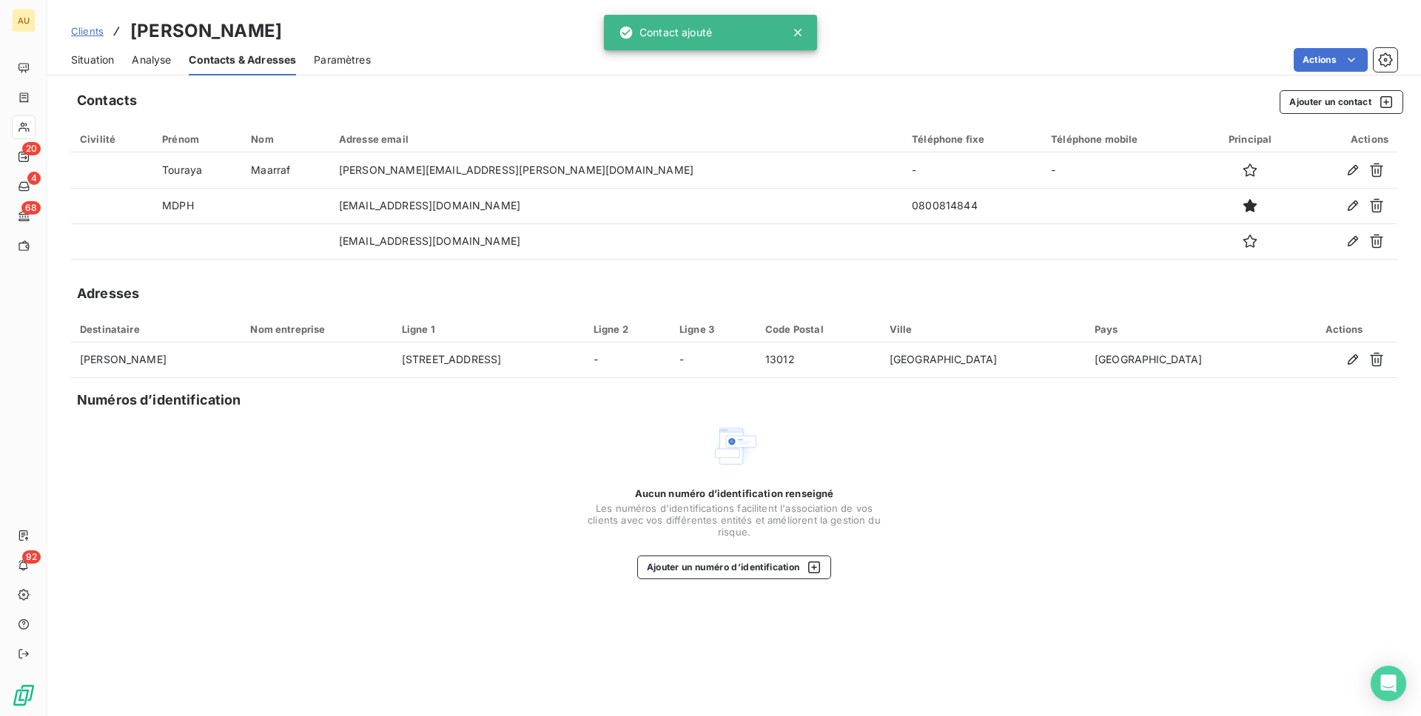
click at [371, 552] on div "Aucun numéro d’identification renseigné Les numéros d'identifications faciliten…" at bounding box center [734, 501] width 1326 height 157
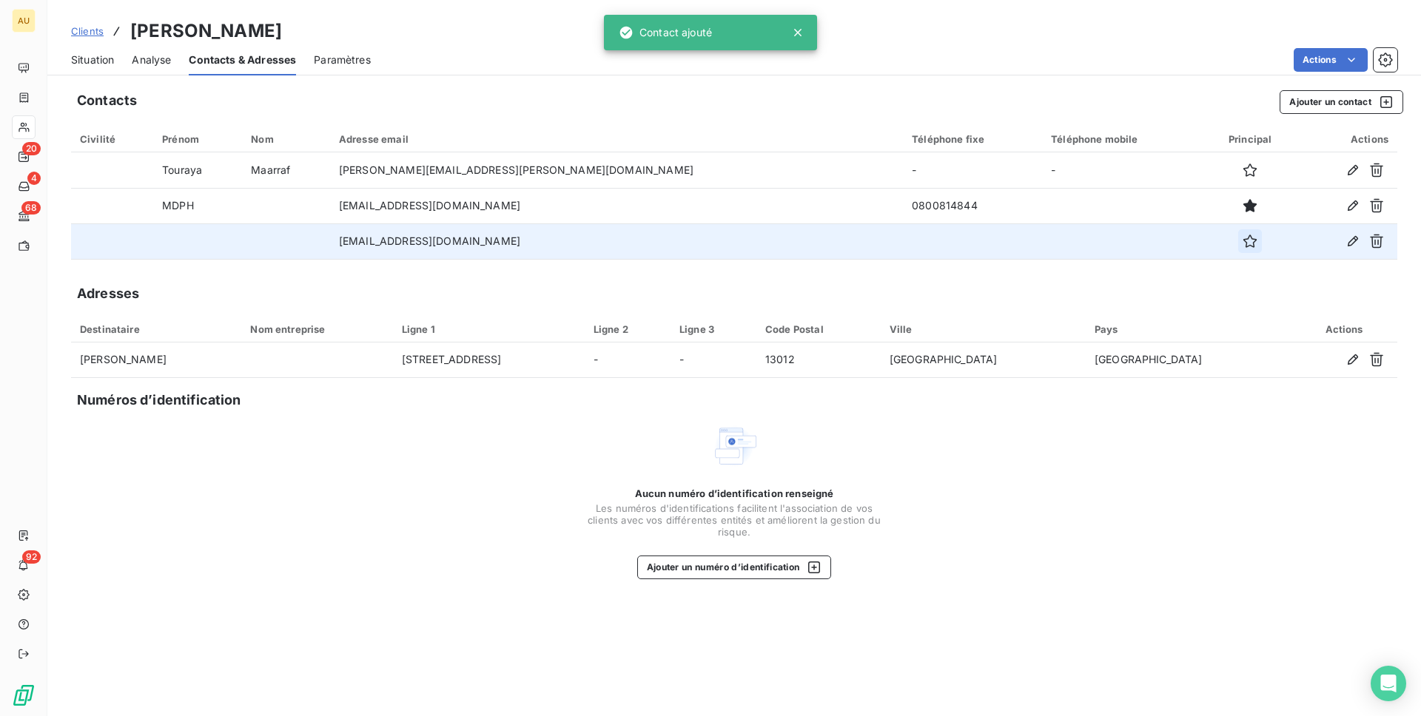
click at [1242, 234] on icon "button" at bounding box center [1249, 241] width 15 height 15
click at [86, 58] on span "Situation" at bounding box center [92, 60] width 43 height 15
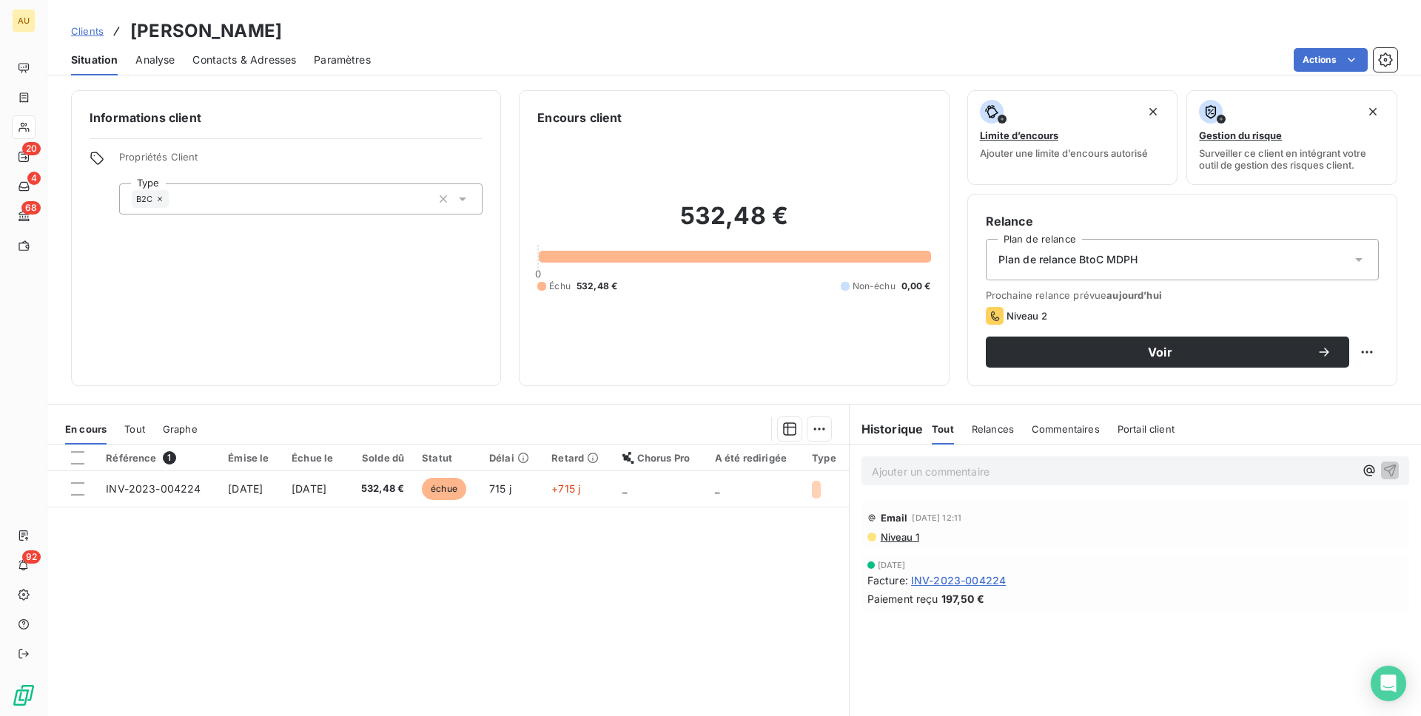
click at [212, 57] on span "Contacts & Adresses" at bounding box center [244, 60] width 104 height 15
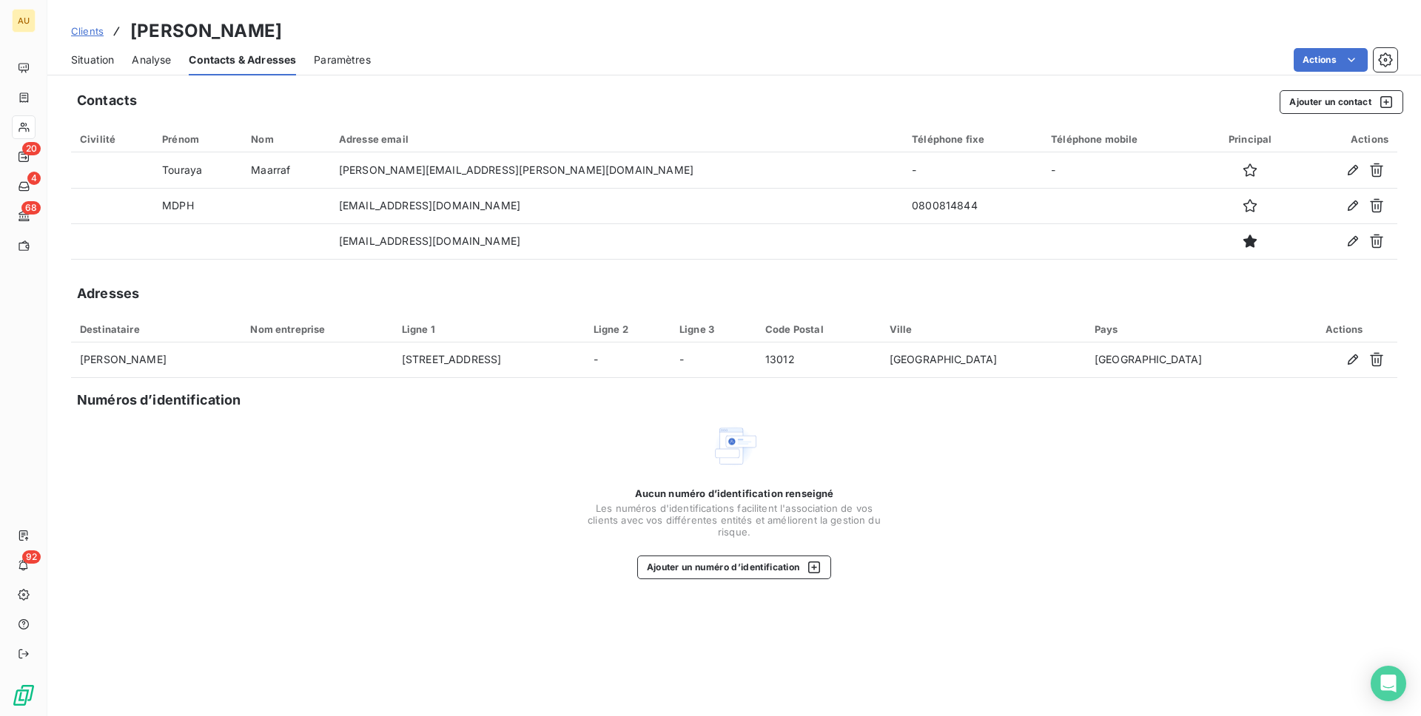
click at [98, 67] on div "Situation" at bounding box center [92, 59] width 43 height 31
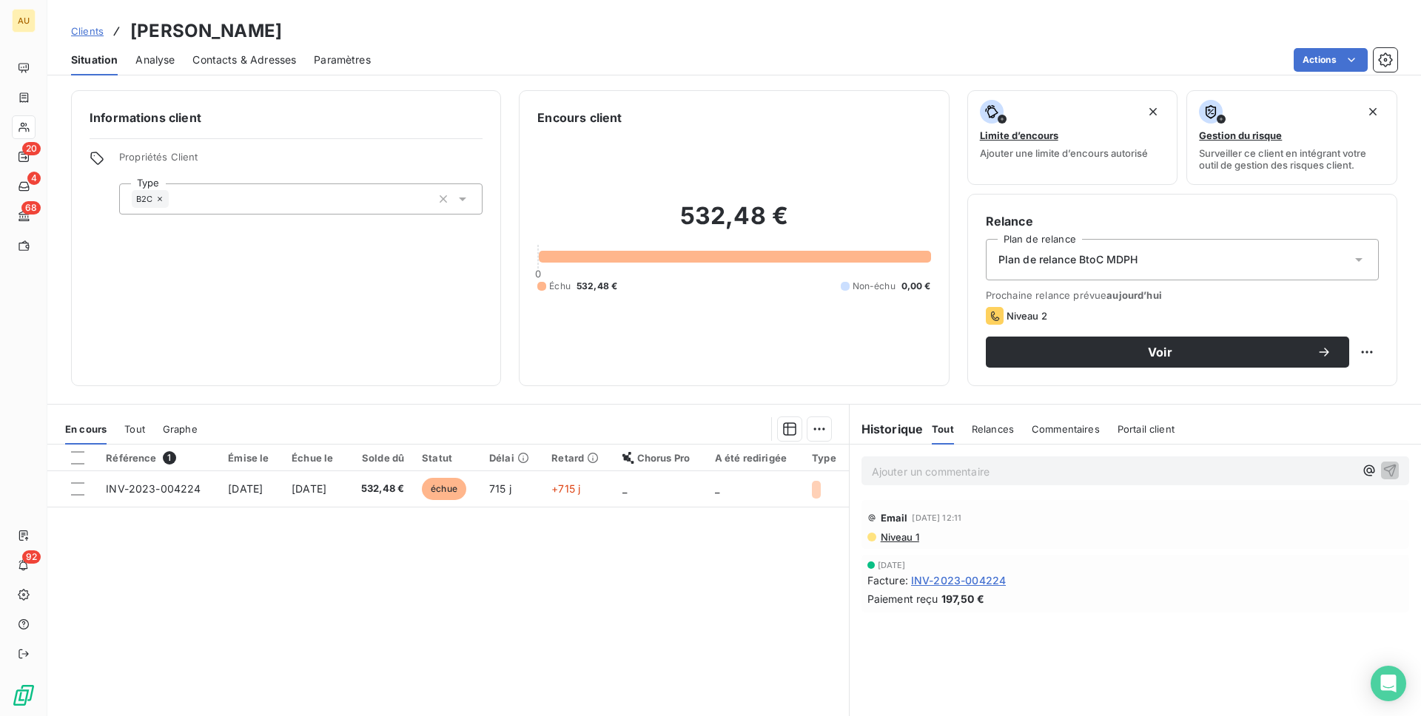
click at [212, 70] on div "Contacts & Adresses" at bounding box center [244, 59] width 104 height 31
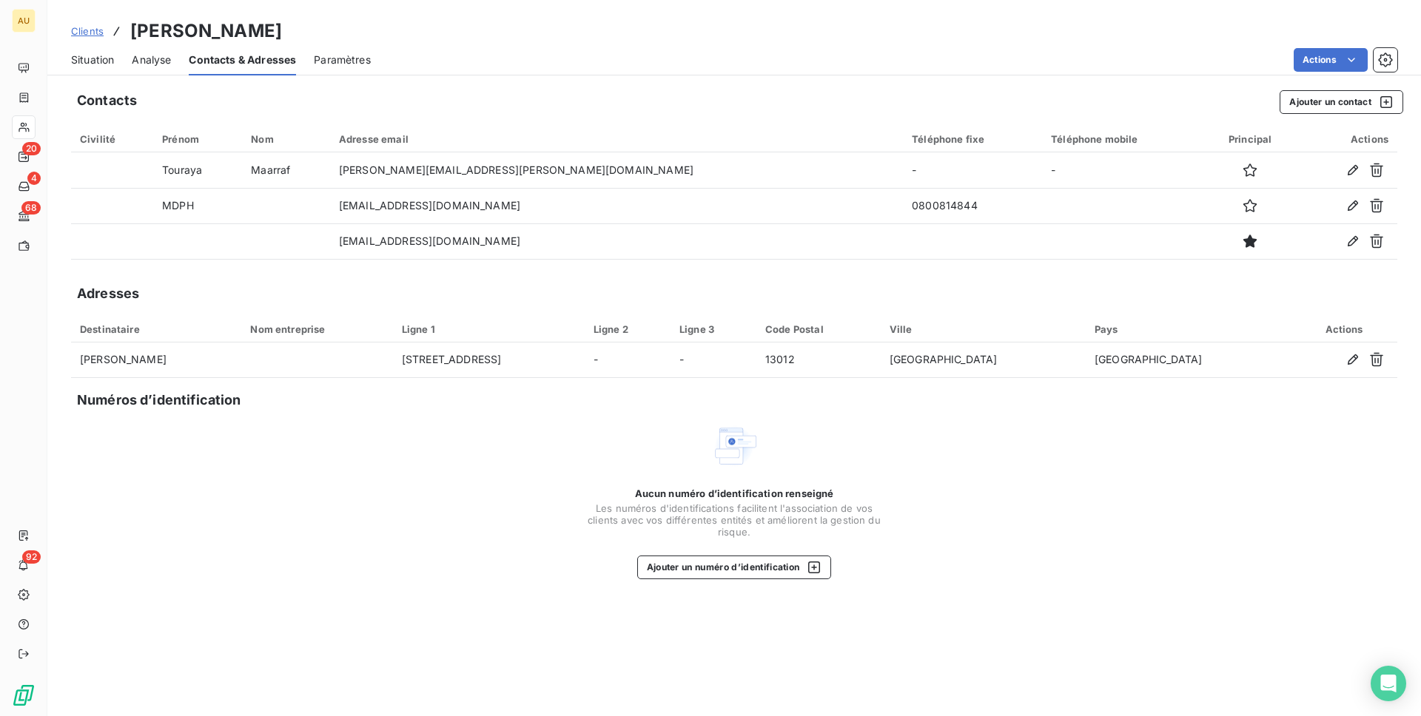
click at [94, 58] on span "Situation" at bounding box center [92, 60] width 43 height 15
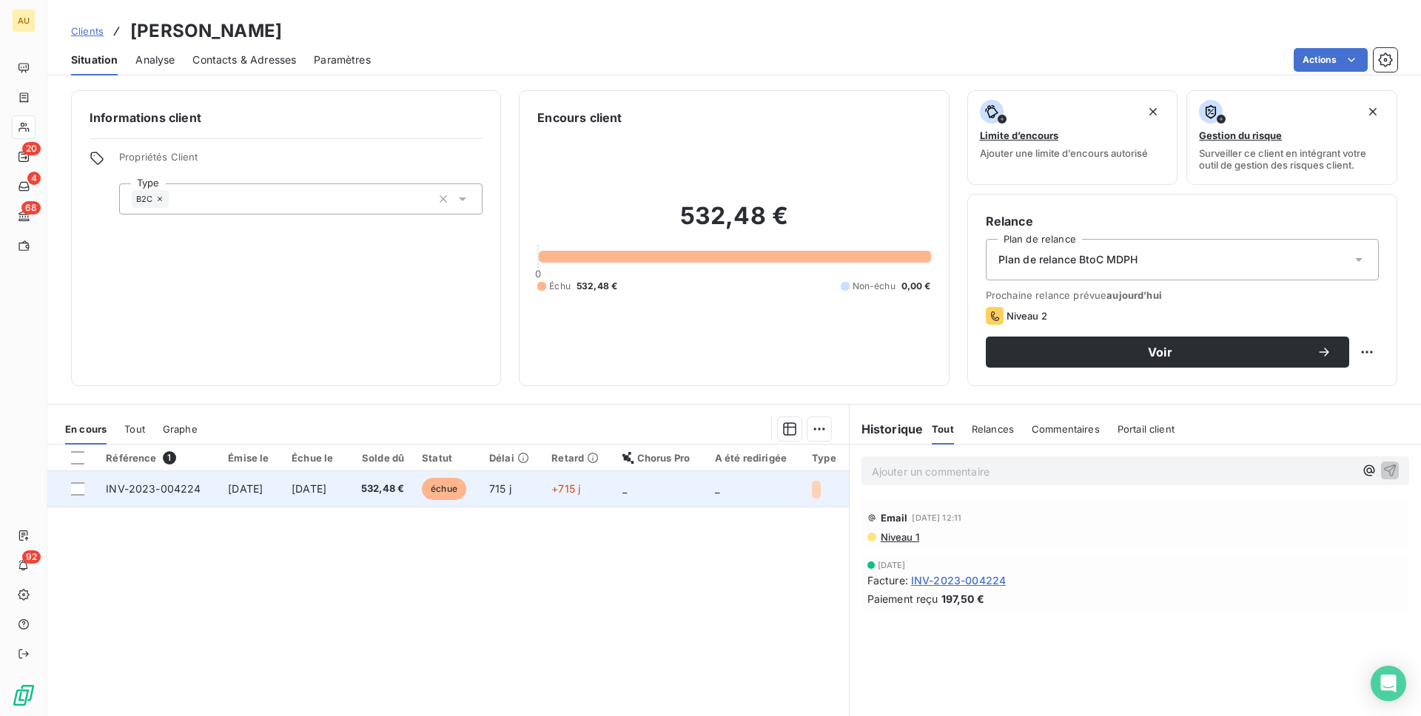
click at [391, 486] on span "532,48 €" at bounding box center [380, 489] width 48 height 15
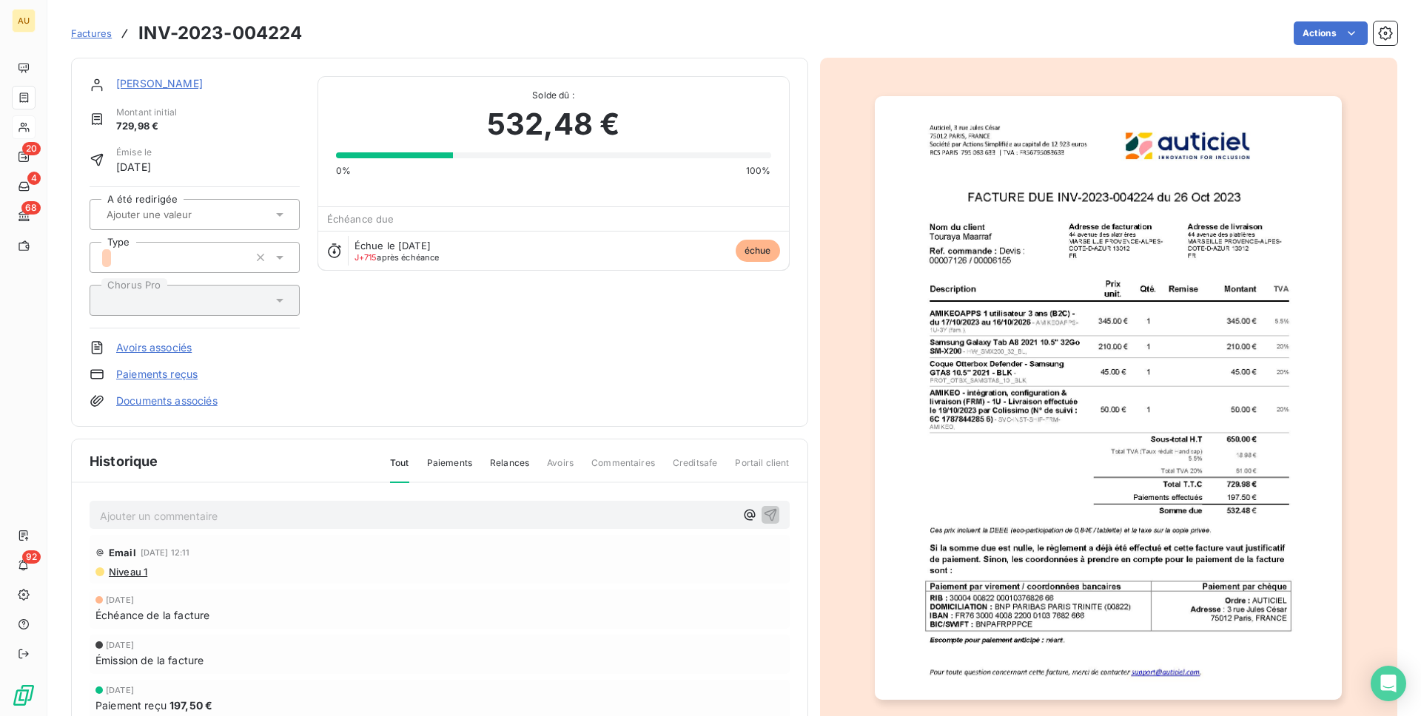
click at [175, 396] on link "Documents associés" at bounding box center [166, 401] width 101 height 15
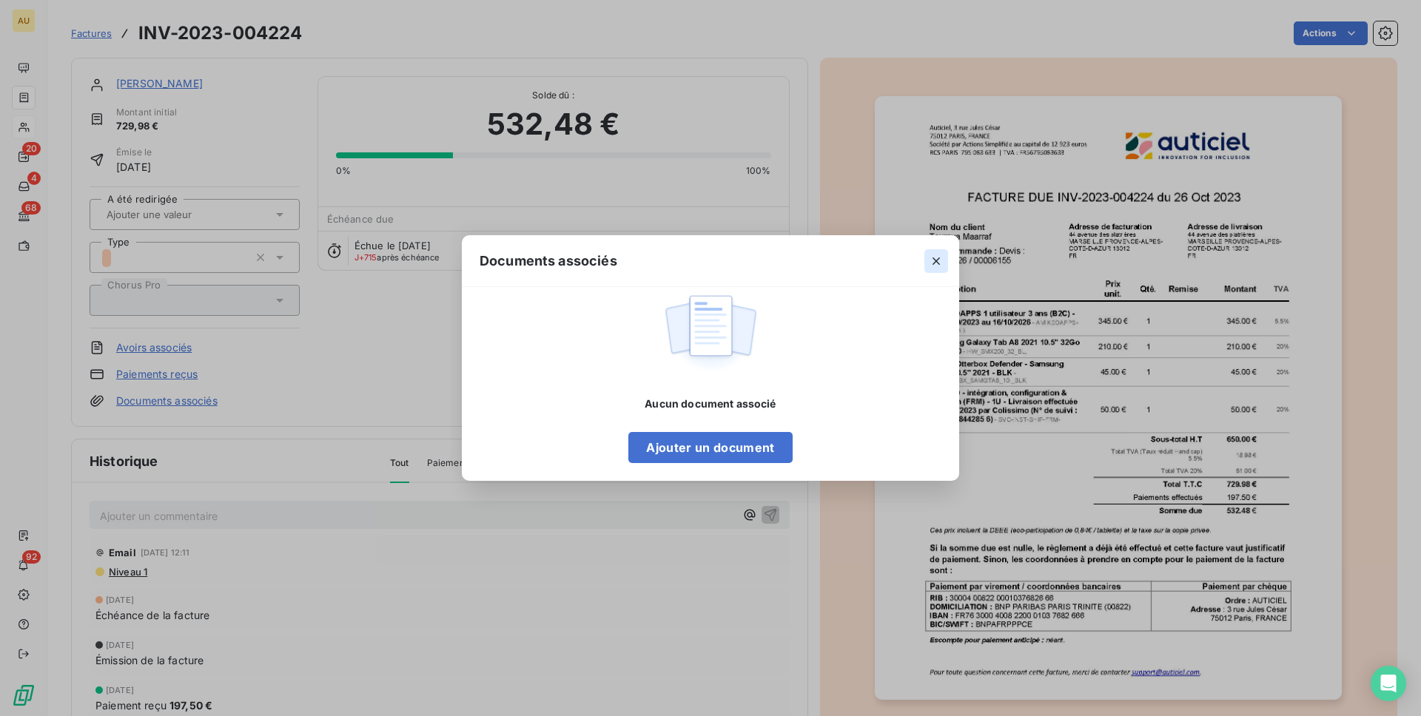
click at [932, 261] on icon "button" at bounding box center [936, 261] width 15 height 15
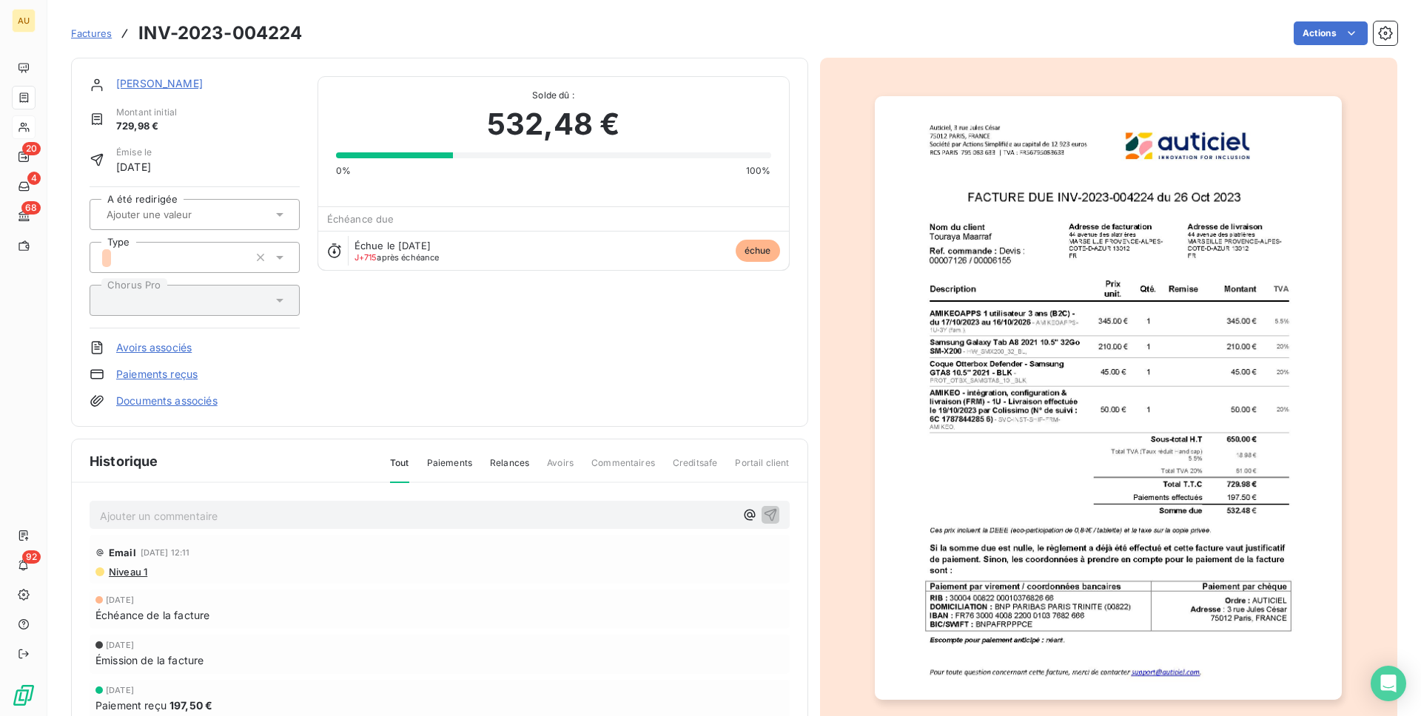
click at [266, 33] on h3 "INV-2023-004224" at bounding box center [220, 33] width 164 height 27
copy h3 "004224"
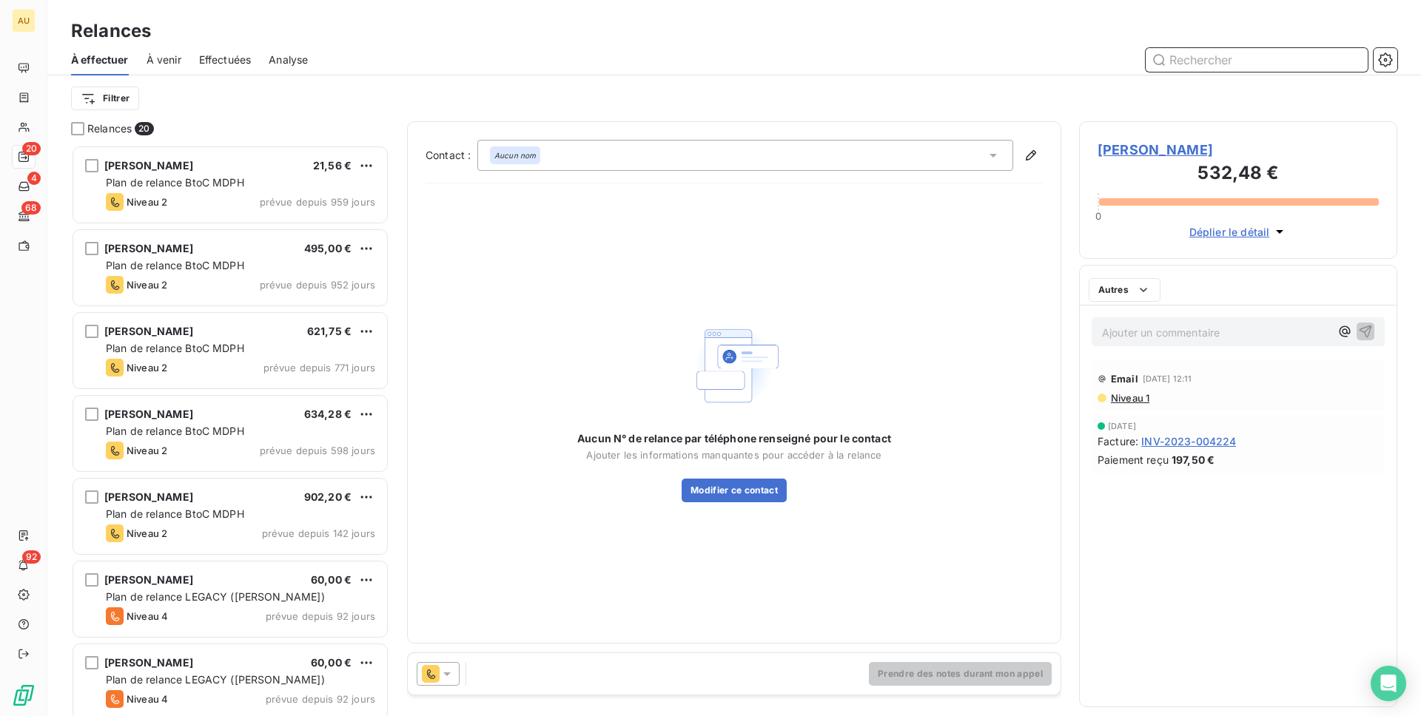
scroll to position [1, 1]
click at [436, 673] on icon at bounding box center [431, 674] width 18 height 18
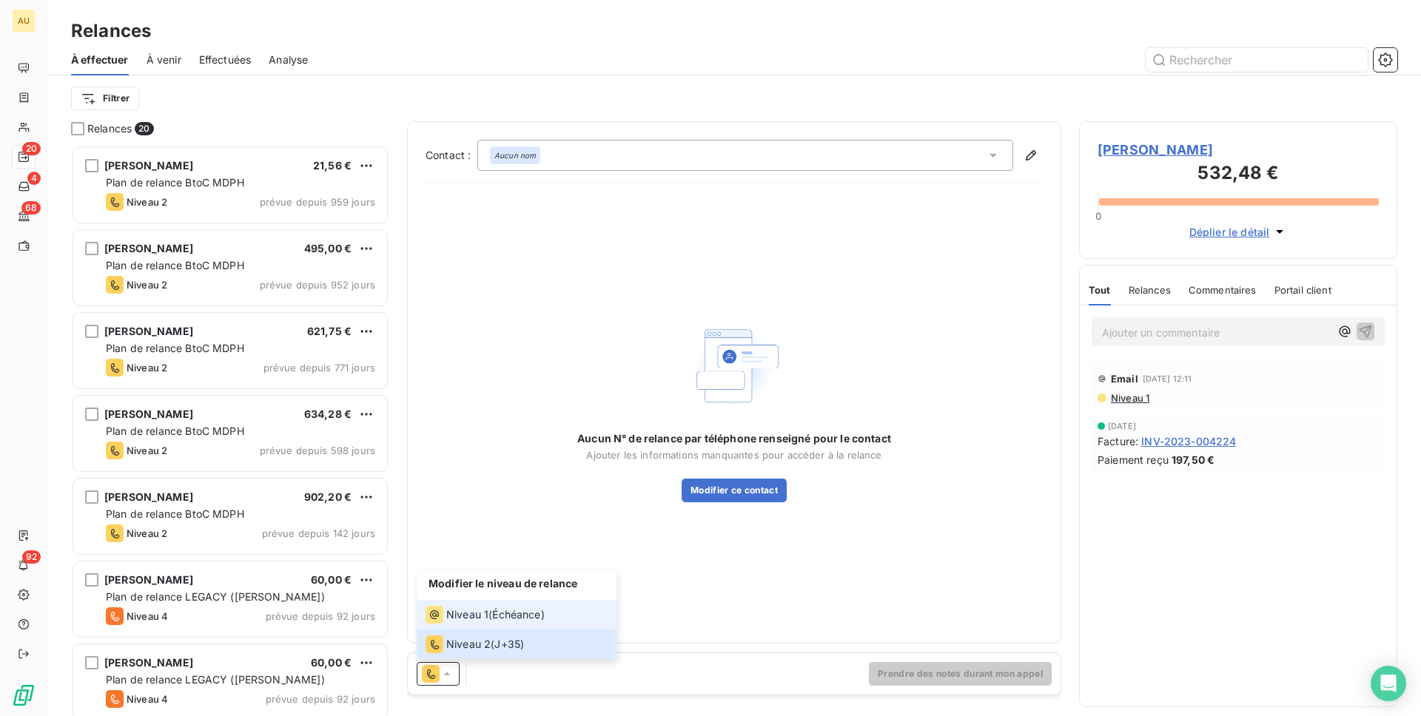
click at [448, 608] on span "Niveau 1" at bounding box center [467, 615] width 42 height 15
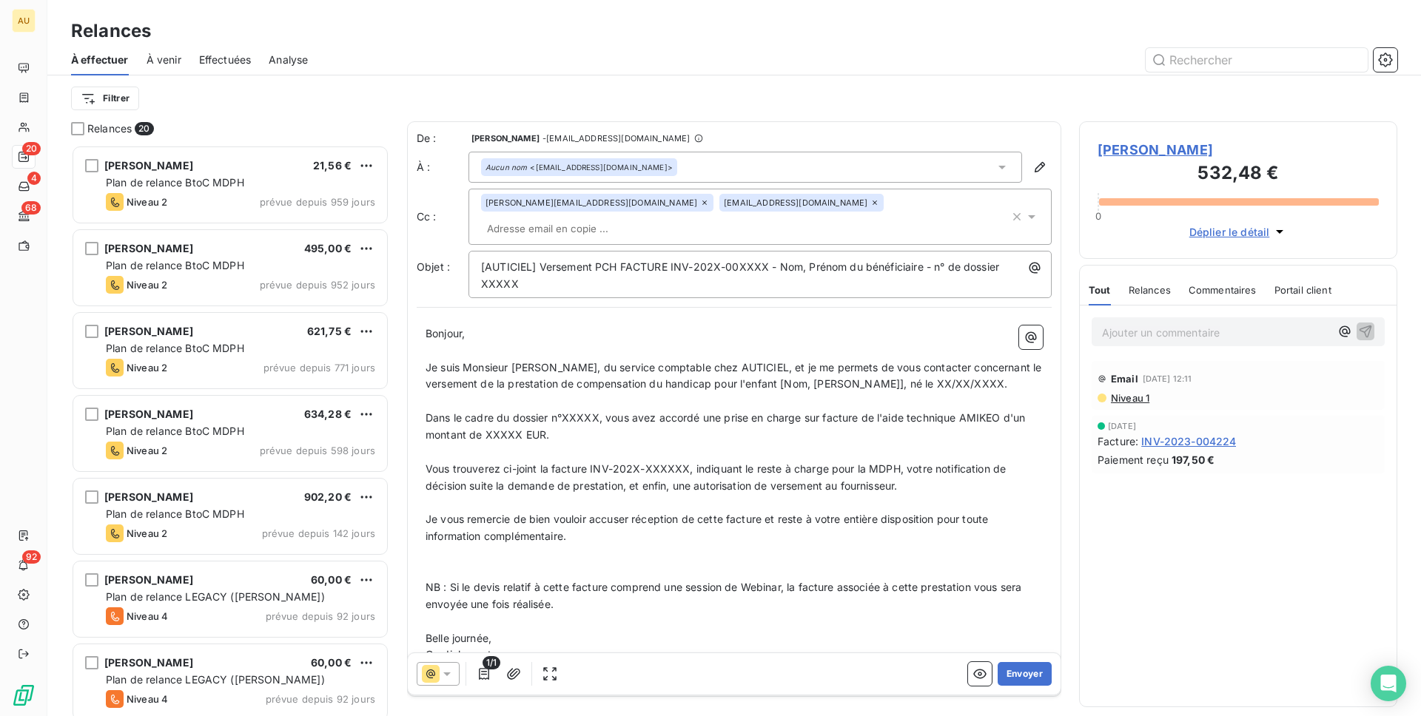
click at [700, 203] on icon at bounding box center [704, 202] width 9 height 9
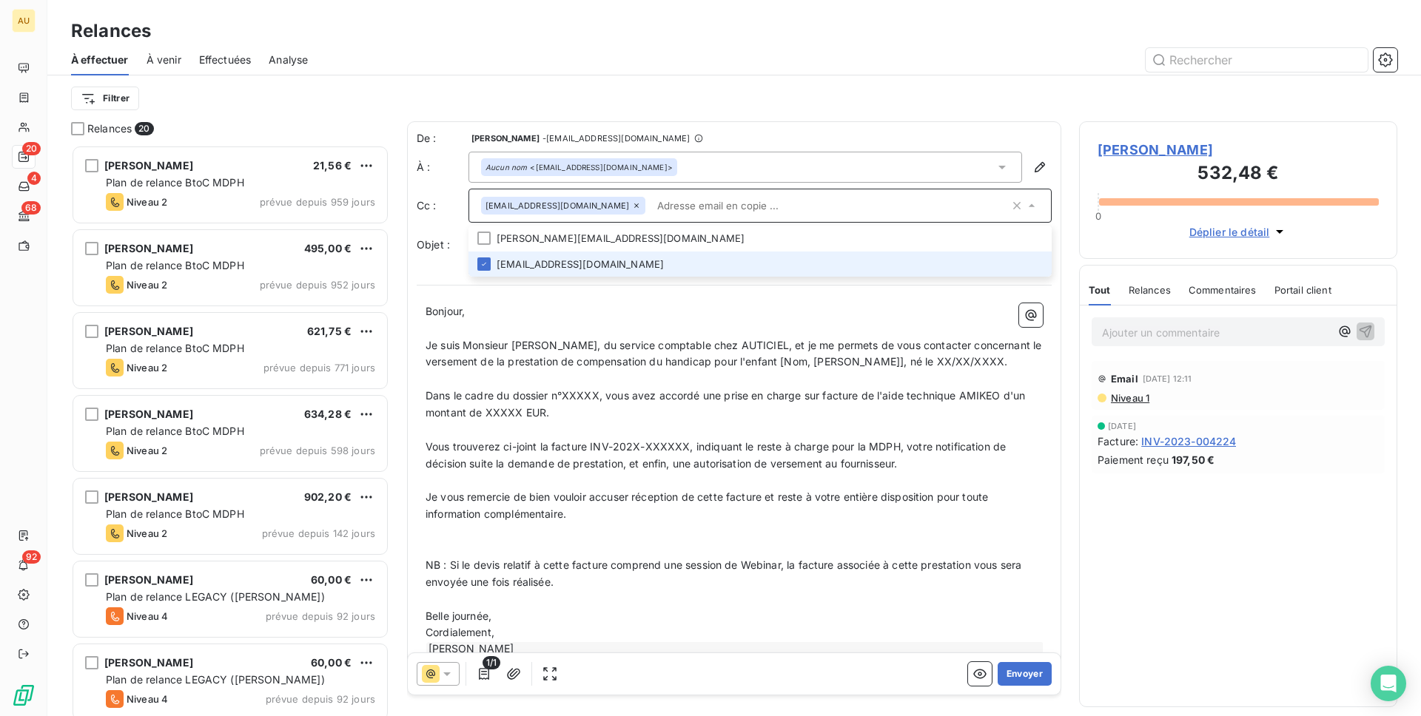
click at [640, 203] on icon at bounding box center [636, 205] width 9 height 9
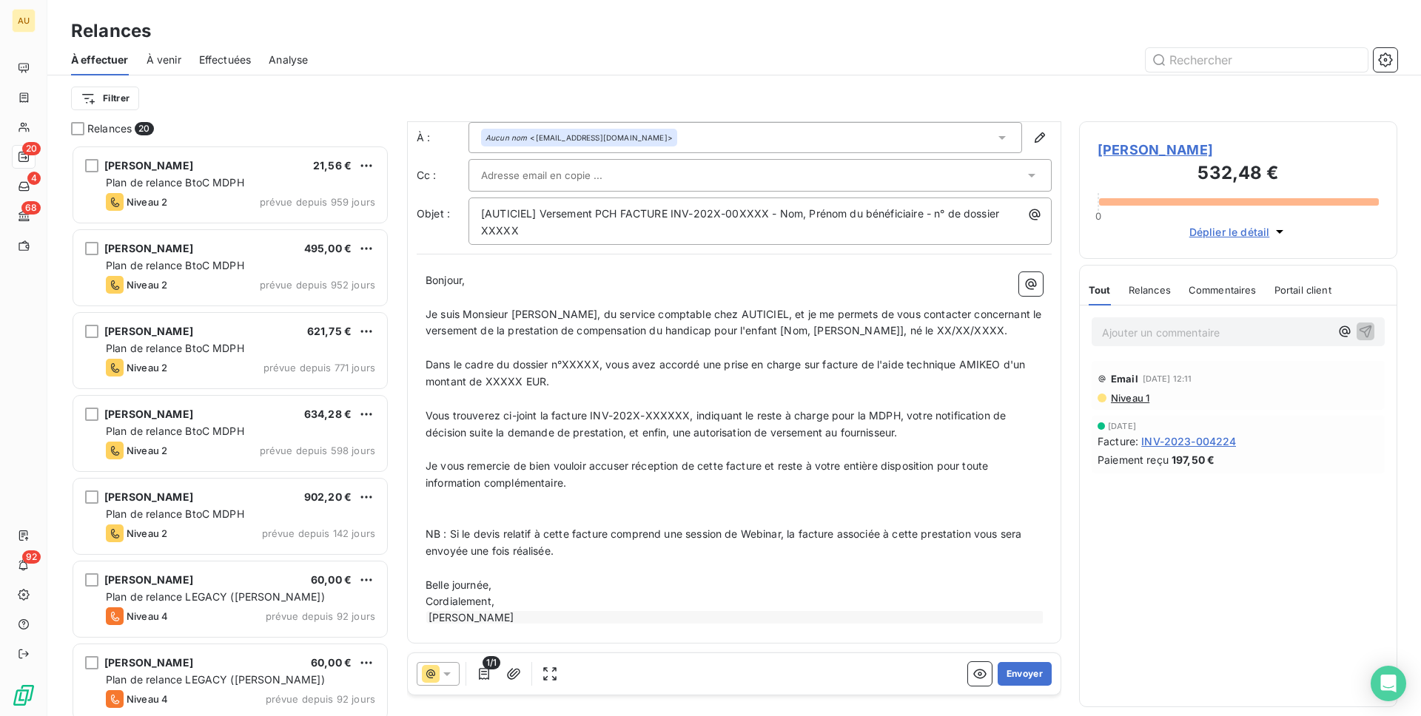
scroll to position [0, 0]
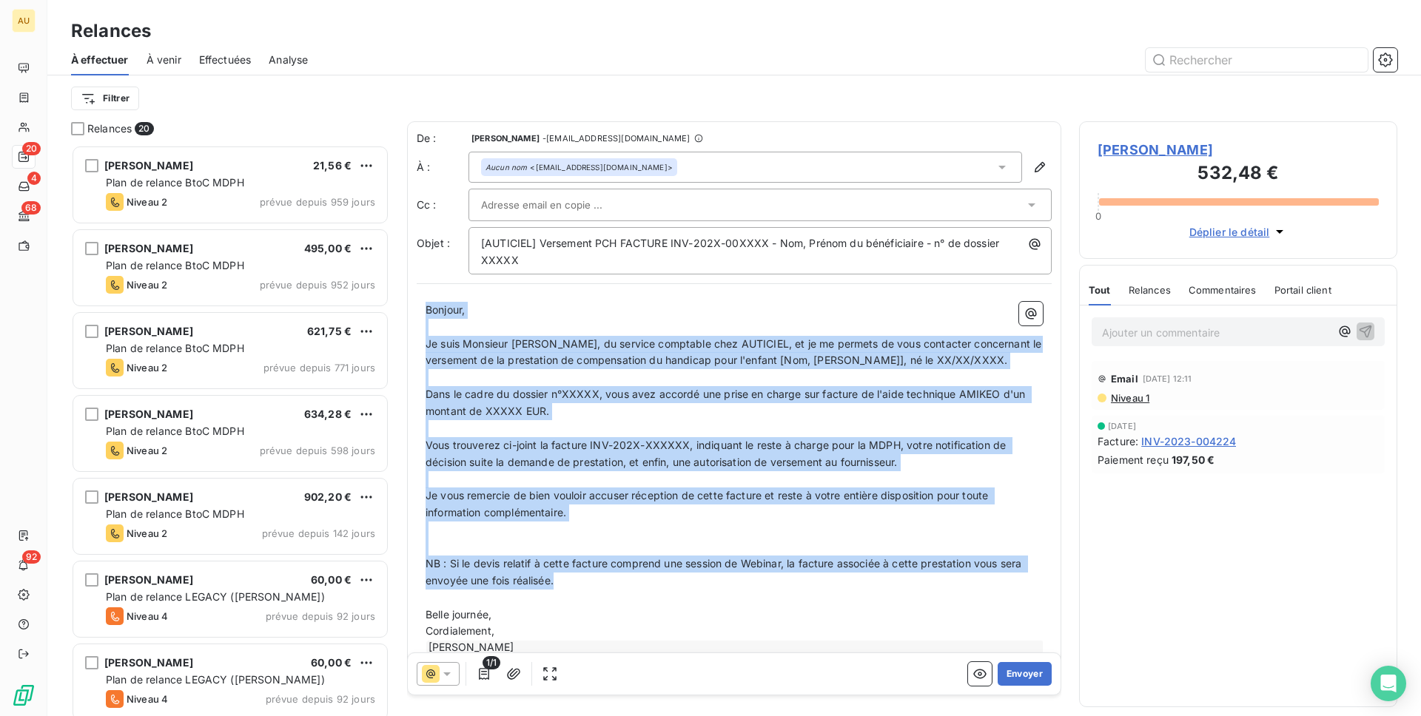
drag, startPoint x: 568, startPoint y: 588, endPoint x: 421, endPoint y: 309, distance: 314.8
click at [421, 309] on div "Bonjour, ﻿ Je suis Monsieur Sangaré, du service comptable chez AUTICIEL, et je …" at bounding box center [734, 478] width 635 height 371
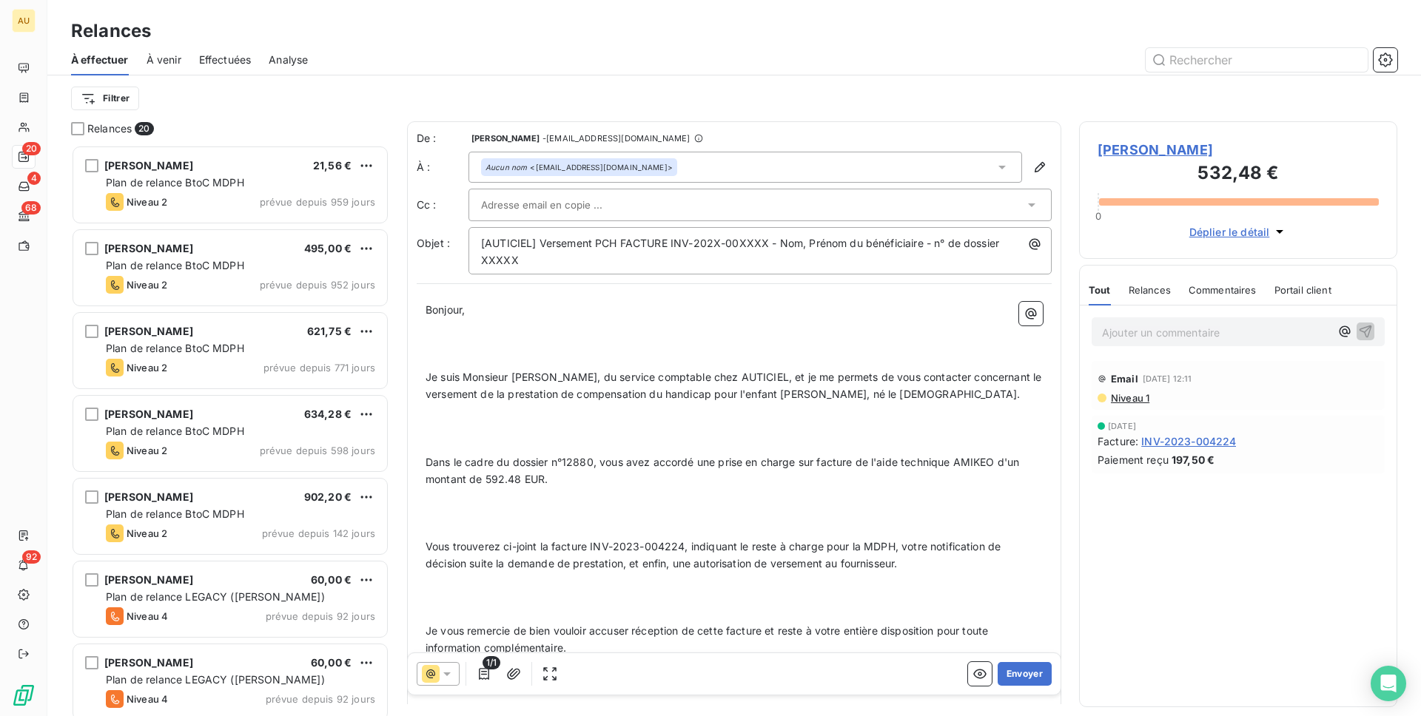
click at [423, 366] on div "Bonjour, ﻿ ﻿ Je suis Monsieur Sangaré, du service comptable chez AUTICIEL, et j…" at bounding box center [734, 571] width 635 height 557
click at [446, 366] on p "﻿" at bounding box center [733, 360] width 617 height 17
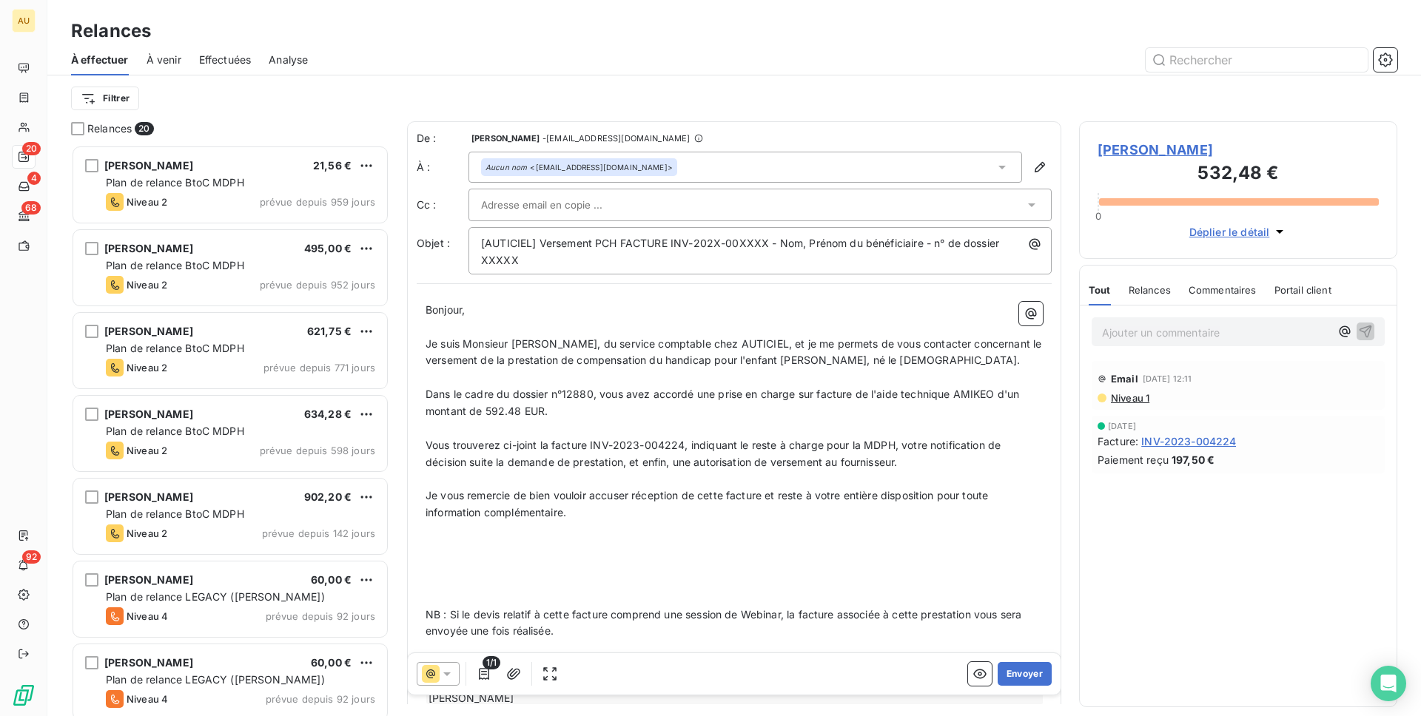
click at [445, 605] on p "﻿" at bounding box center [733, 598] width 617 height 17
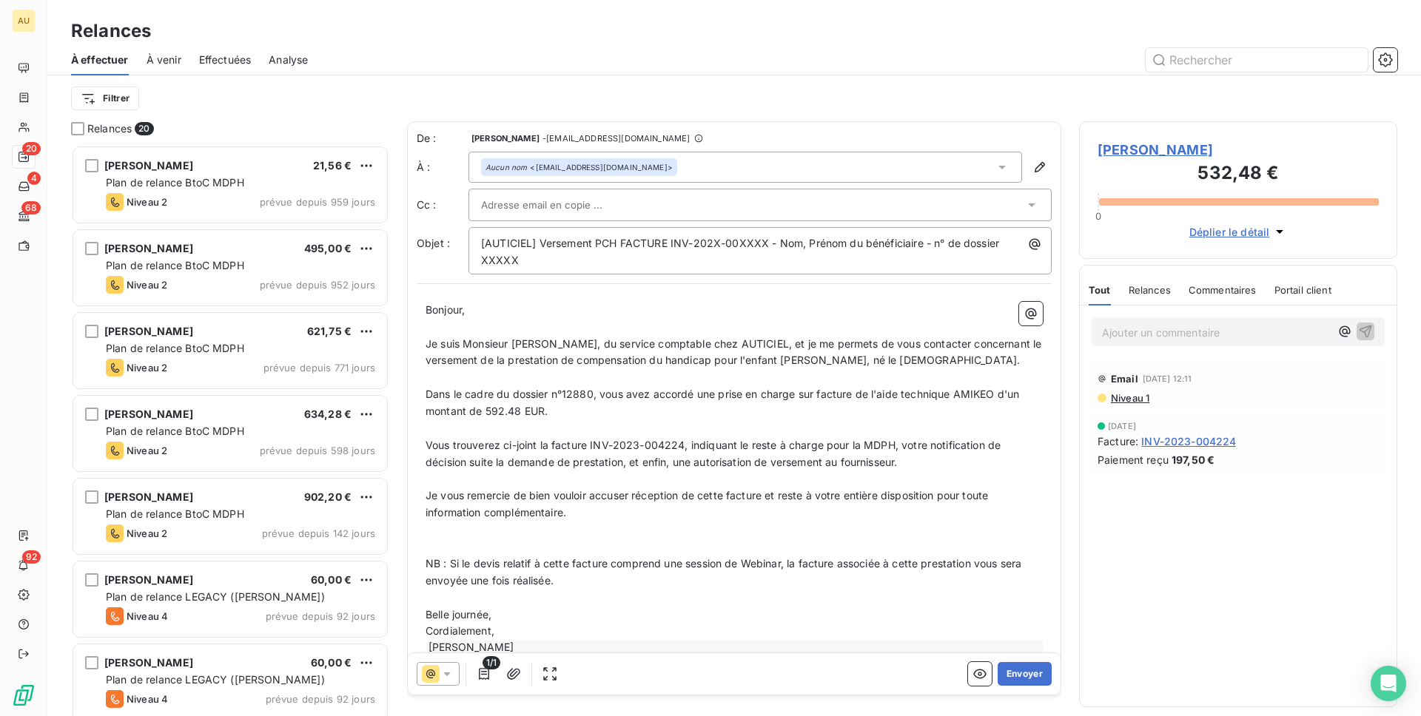
click at [682, 447] on span "Vous trouverez ci-joint la facture INV-2023-004224, indiquant le reste à charge…" at bounding box center [714, 454] width 578 height 30
click at [591, 445] on span "Vous trouverez ci-joint la facture INV-2023-004224, indiquant le reste à charge…" at bounding box center [714, 454] width 578 height 30
copy span "INV-2023-004224"
click at [764, 243] on span "[AUTICIEL] Versement PCH FACTURE INV-202X-00XXXX - Nom, Prénom du bénéficiaire …" at bounding box center [741, 252] width 521 height 30
click at [672, 242] on span "[AUTICIEL] Versement PCH FACTURE INV-202X-00XXXX - Nom, Prénom du bénéficiaire …" at bounding box center [741, 252] width 521 height 30
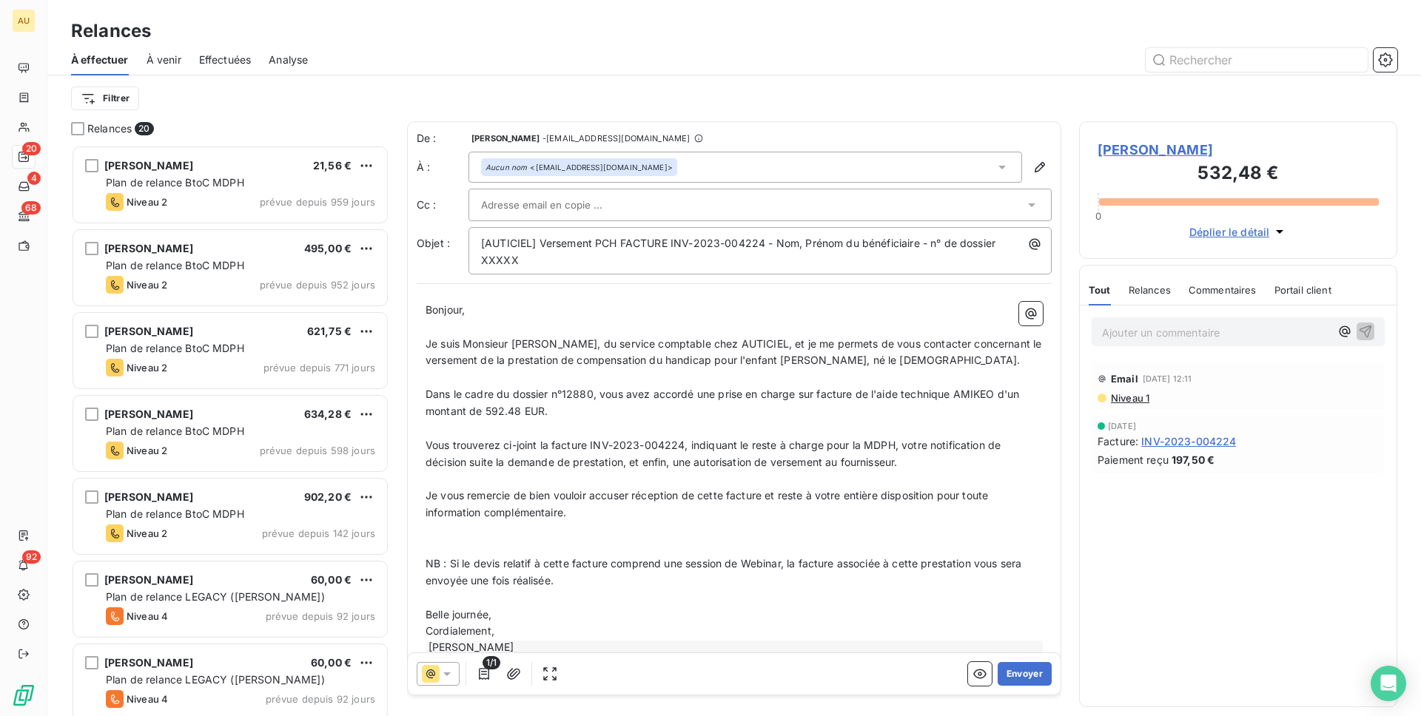
click at [863, 360] on span "Je suis Monsieur Sangaré, du service comptable chez AUTICIEL, et je me permets …" at bounding box center [734, 352] width 619 height 30
click at [782, 361] on span "Je suis Monsieur Sangaré, du service comptable chez AUTICIEL, et je me permets …" at bounding box center [734, 352] width 619 height 30
copy span "MAARAF RAYAN"
click at [842, 243] on span "[AUTICIEL] Versement PCH FACTURE INV-2023-004224 - Nom, Prénom du bénéficiaire …" at bounding box center [739, 252] width 517 height 30
click at [776, 240] on span "[AUTICIEL] Versement PCH FACTURE INV-2023-004224 - Nom, Prénom du bénéficiaire …" at bounding box center [739, 252] width 517 height 30
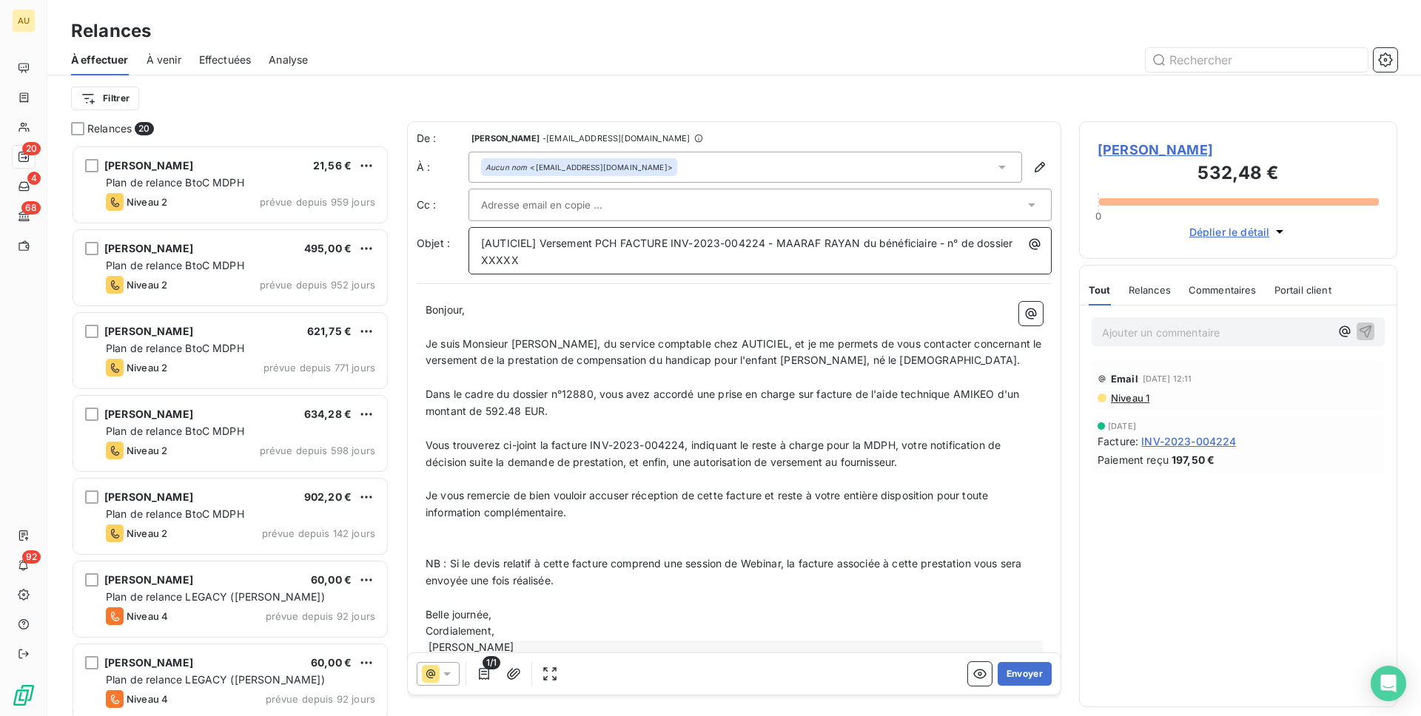
click at [910, 246] on span "[AUTICIEL] Versement PCH FACTURE INV-2023-004224 - MAARAF RAYAN du bénéficiaire…" at bounding box center [748, 252] width 534 height 30
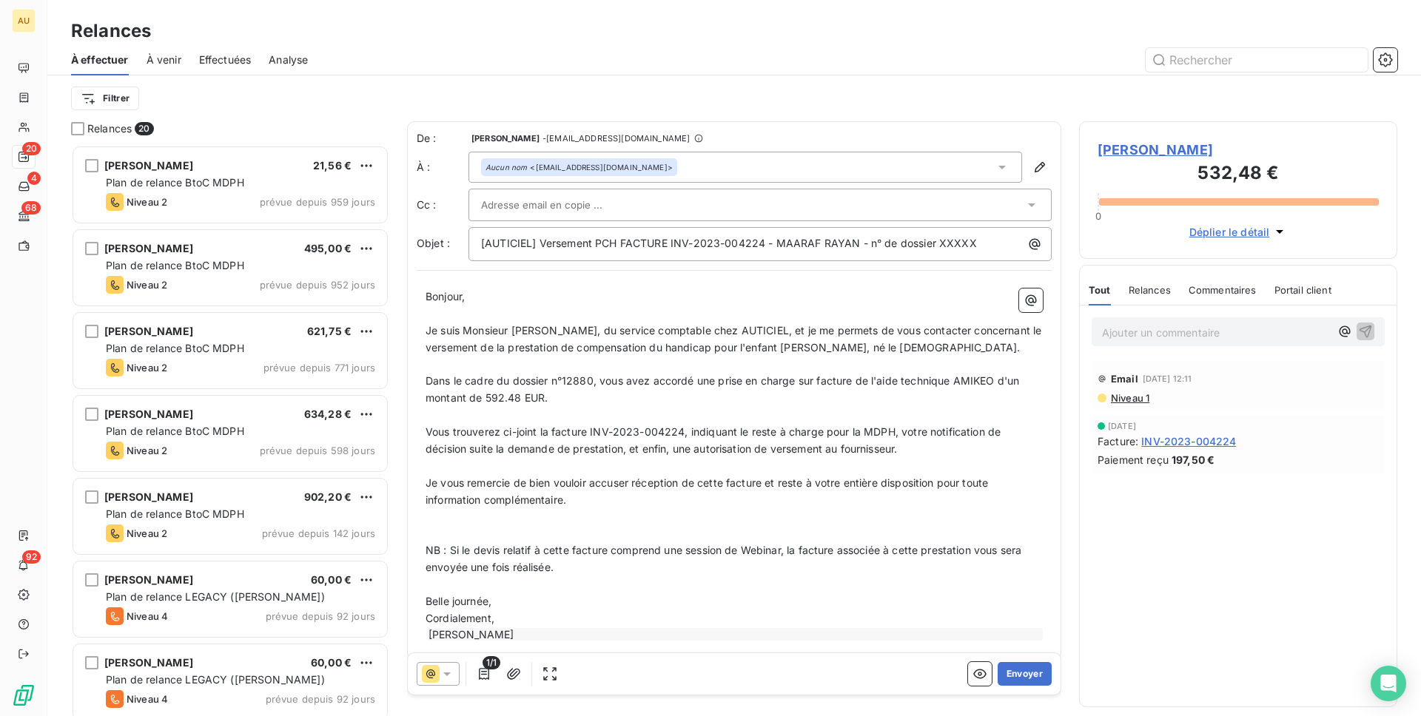
click at [581, 389] on p "Dans le cadre du dossier n°12880, vous avez accordé une prise en charge sur fac…" at bounding box center [733, 390] width 617 height 34
copy span "12880"
click at [949, 245] on span "[AUTICIEL] Versement PCH FACTURE INV-2023-004224 - MAARAF RAYAN - n° de dossier…" at bounding box center [729, 243] width 496 height 13
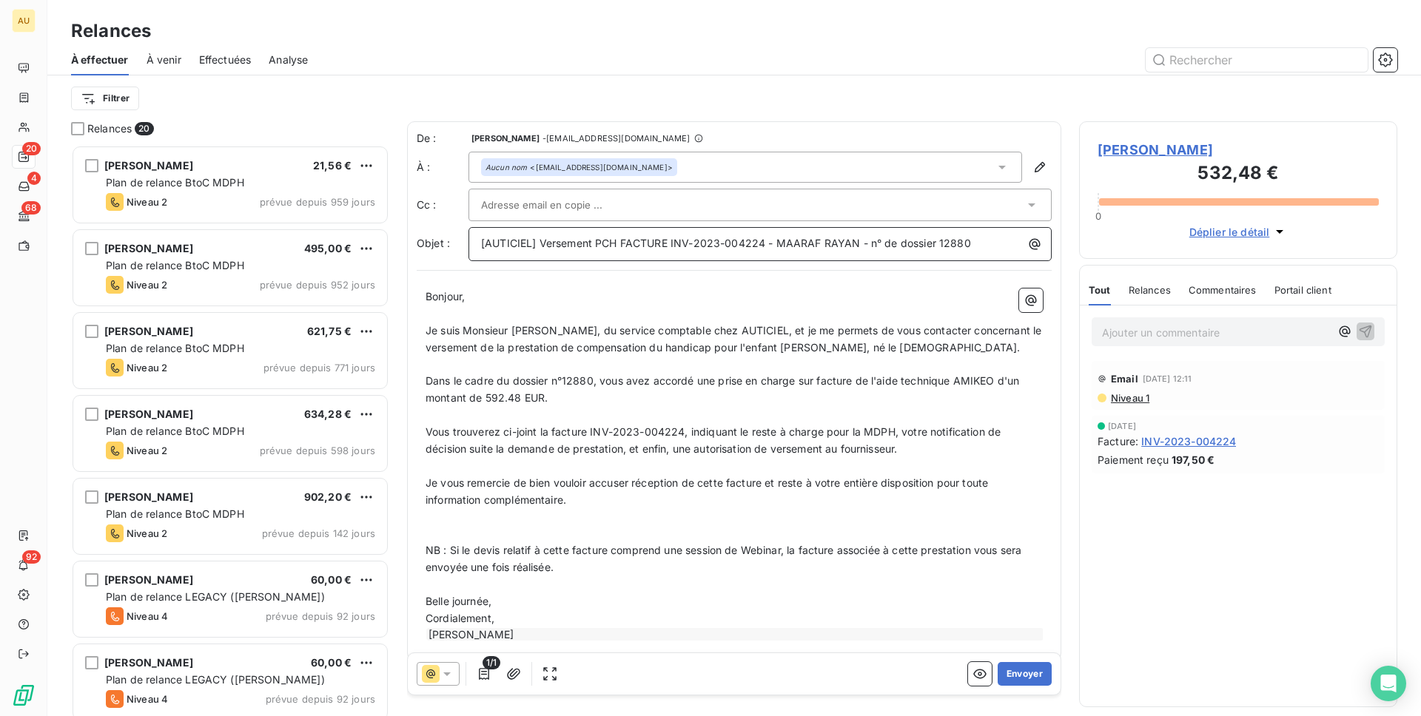
scroll to position [18, 0]
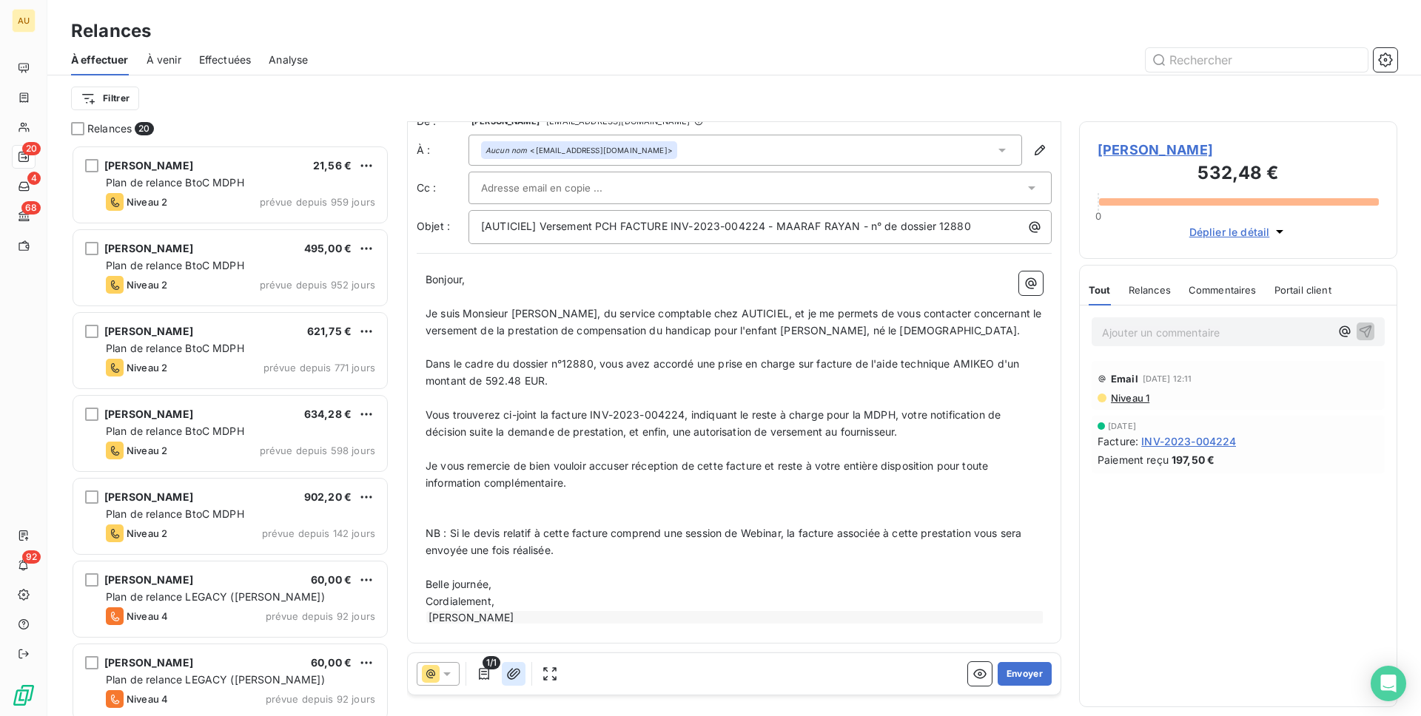
click at [514, 677] on icon "button" at bounding box center [513, 674] width 15 height 15
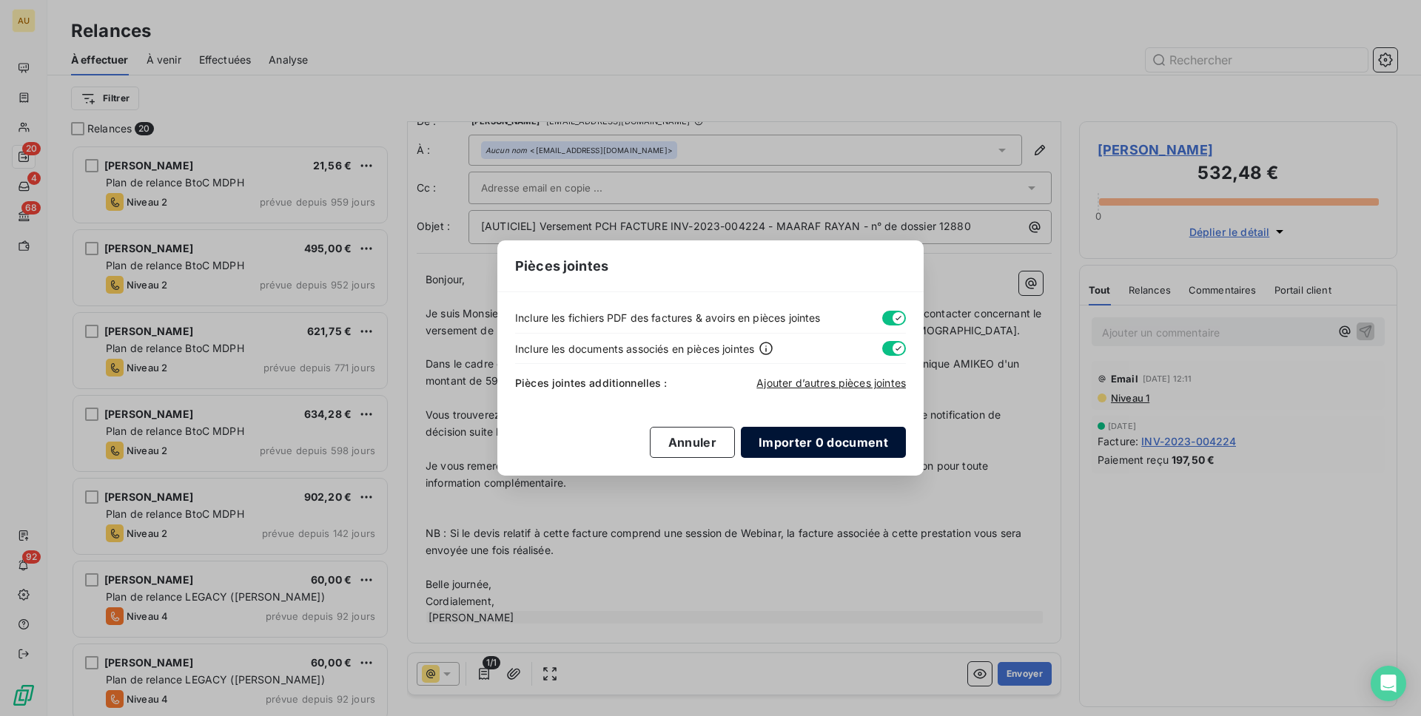
click at [800, 438] on button "Importer 0 document" at bounding box center [823, 442] width 165 height 31
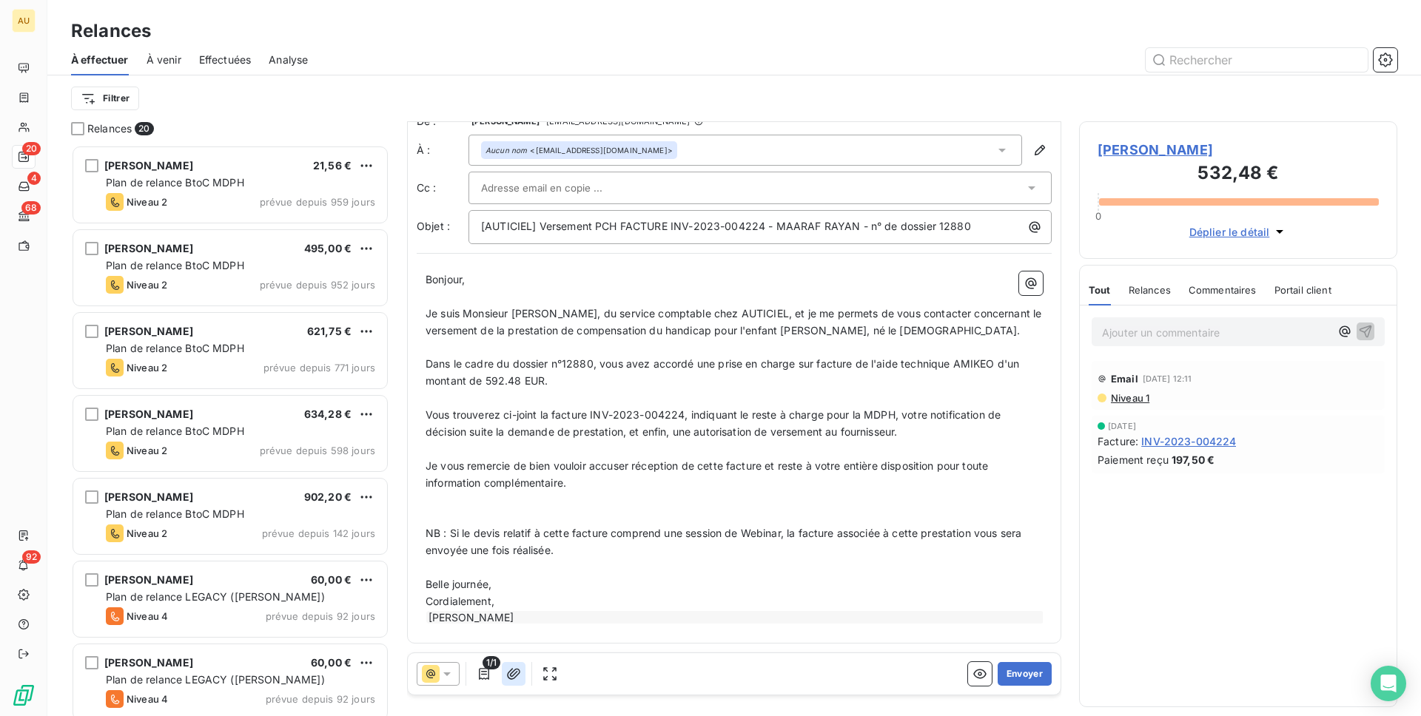
click at [514, 673] on icon "button" at bounding box center [513, 674] width 15 height 15
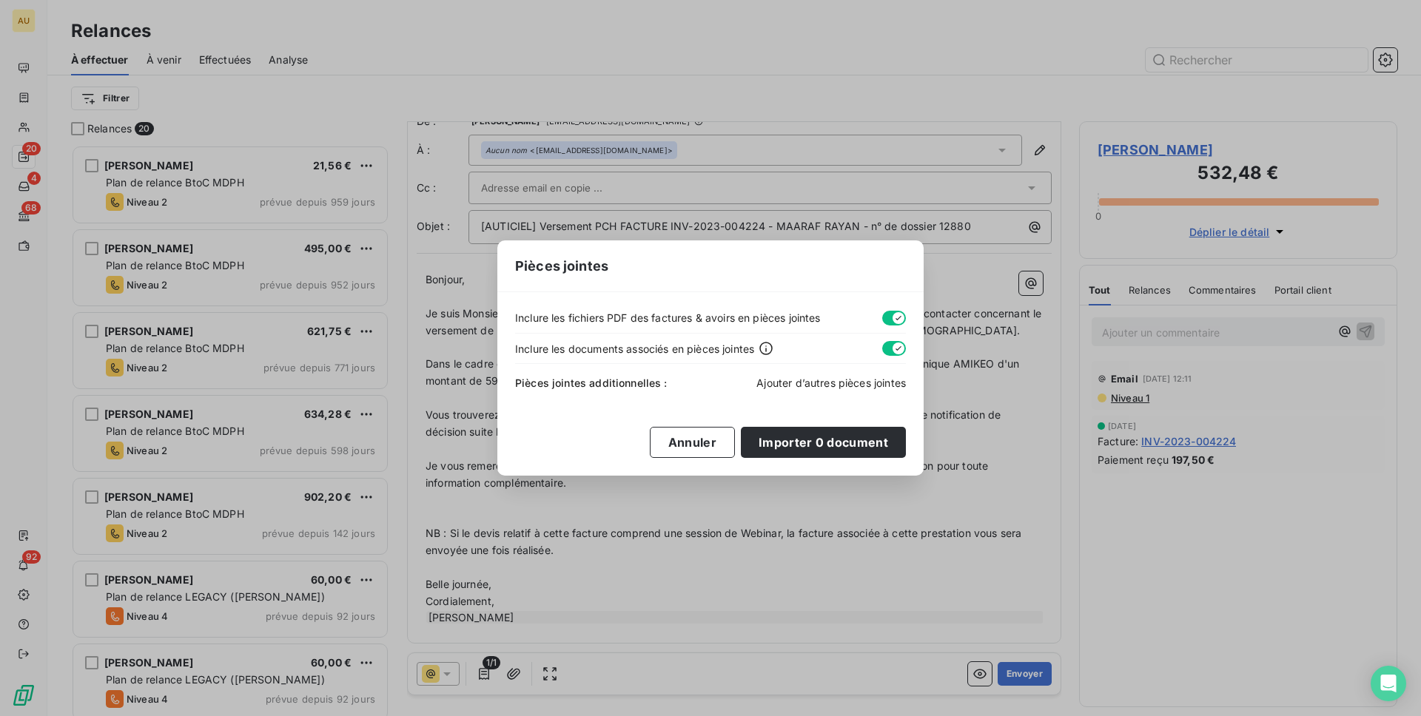
click at [793, 379] on span "Ajouter d’autres pièces jointes" at bounding box center [830, 383] width 149 height 13
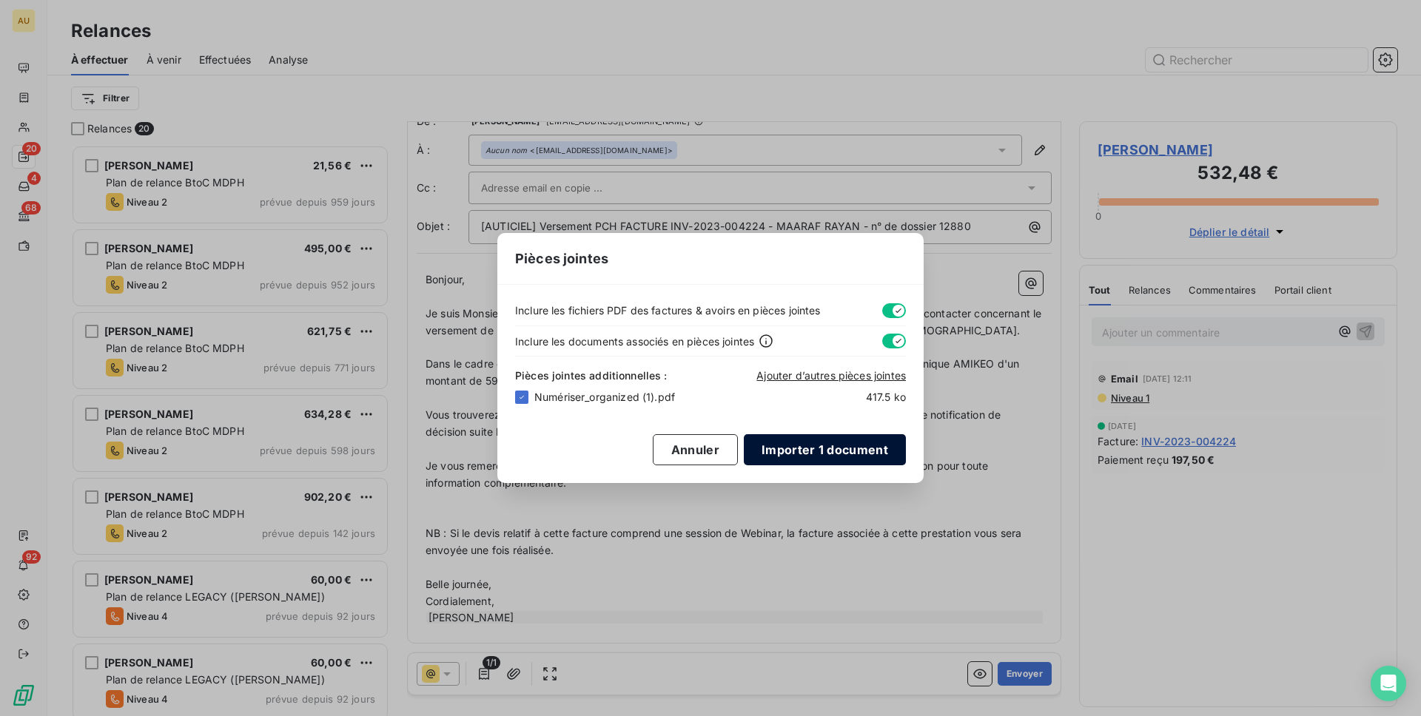
click at [829, 445] on button "Importer 1 document" at bounding box center [825, 449] width 162 height 31
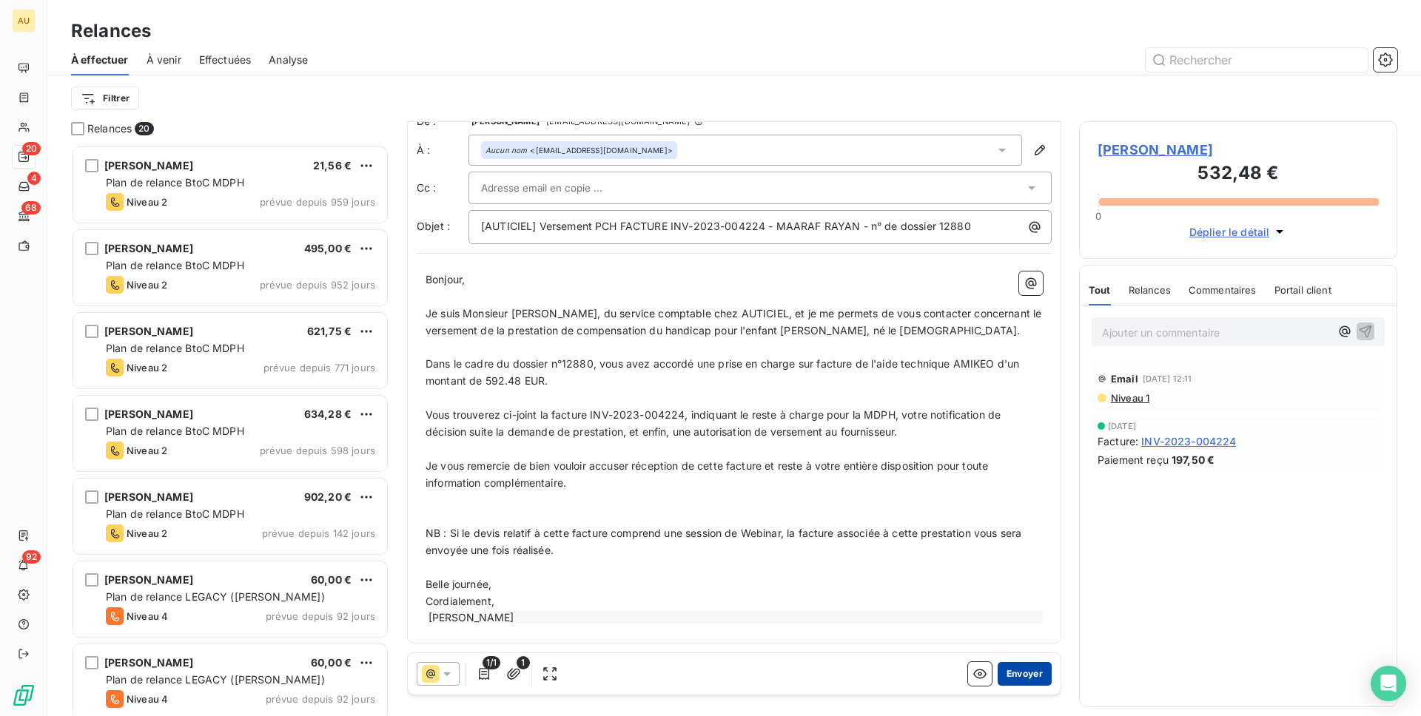
click at [1029, 678] on button "Envoyer" at bounding box center [1025, 674] width 54 height 24
